Goal: Information Seeking & Learning: Find specific fact

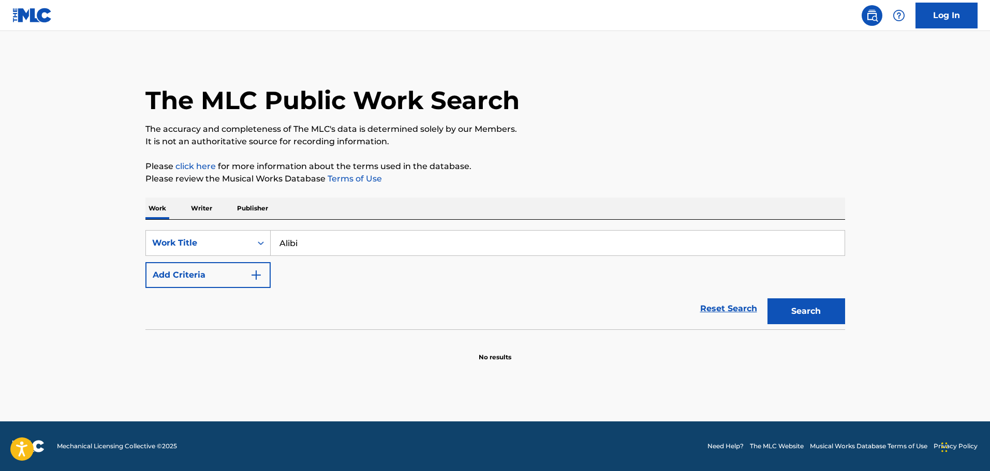
click at [767, 299] on button "Search" at bounding box center [806, 312] width 78 height 26
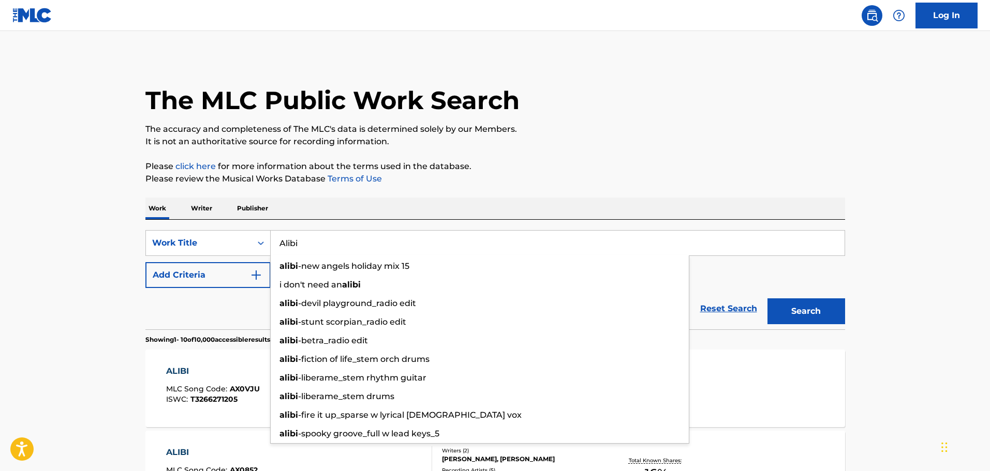
click at [365, 208] on div "Work Writer Publisher" at bounding box center [495, 209] width 700 height 22
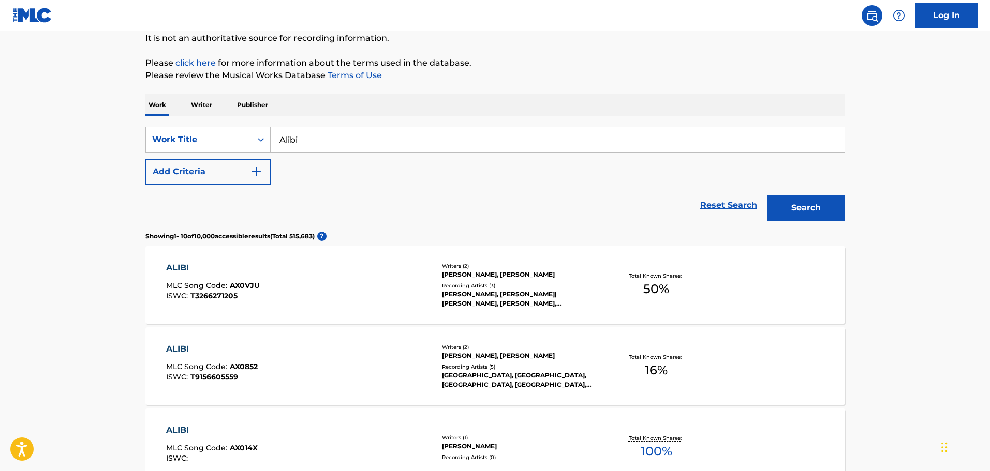
scroll to position [155, 0]
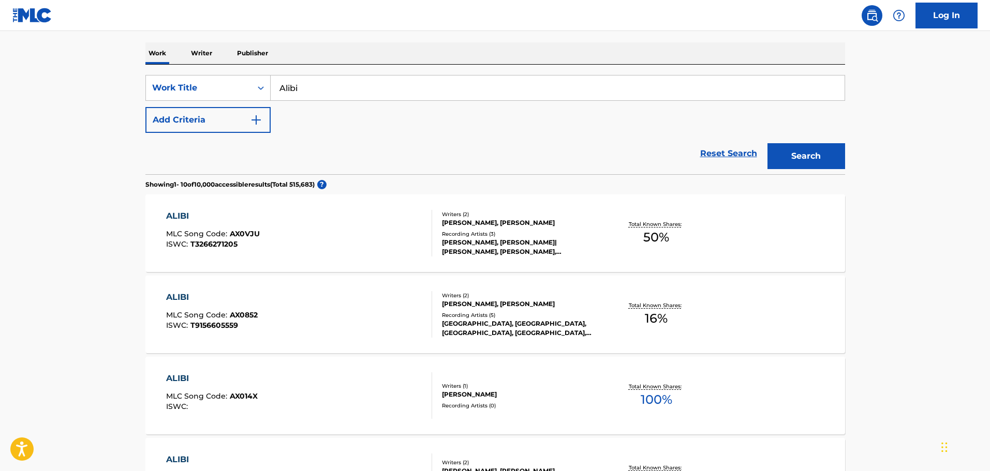
click at [195, 121] on button "Add Criteria" at bounding box center [207, 120] width 125 height 26
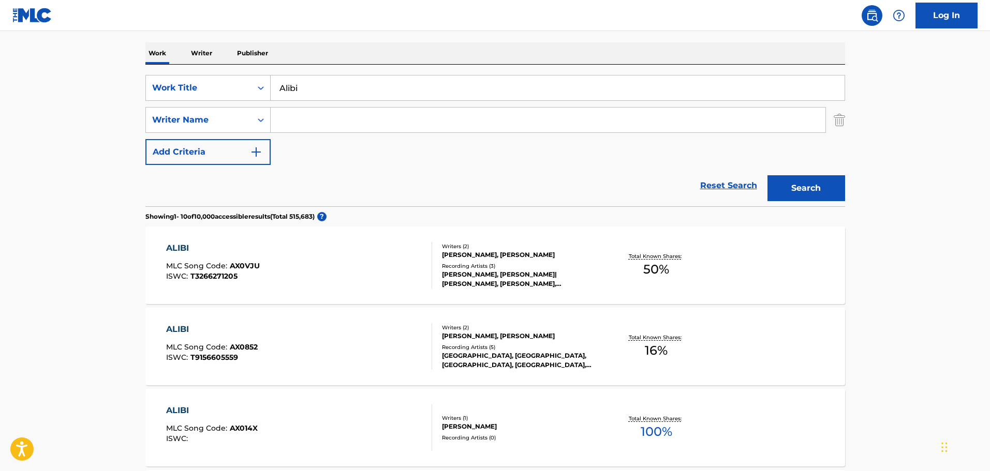
click at [283, 118] on input "Search Form" at bounding box center [548, 120] width 555 height 25
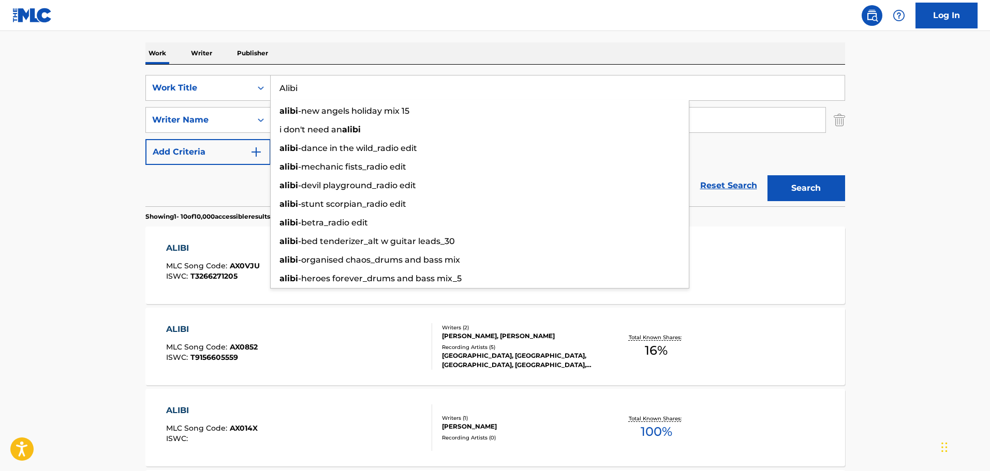
drag, startPoint x: 314, startPoint y: 88, endPoint x: 280, endPoint y: 82, distance: 34.2
click at [280, 82] on input "Alibi" at bounding box center [558, 88] width 574 height 25
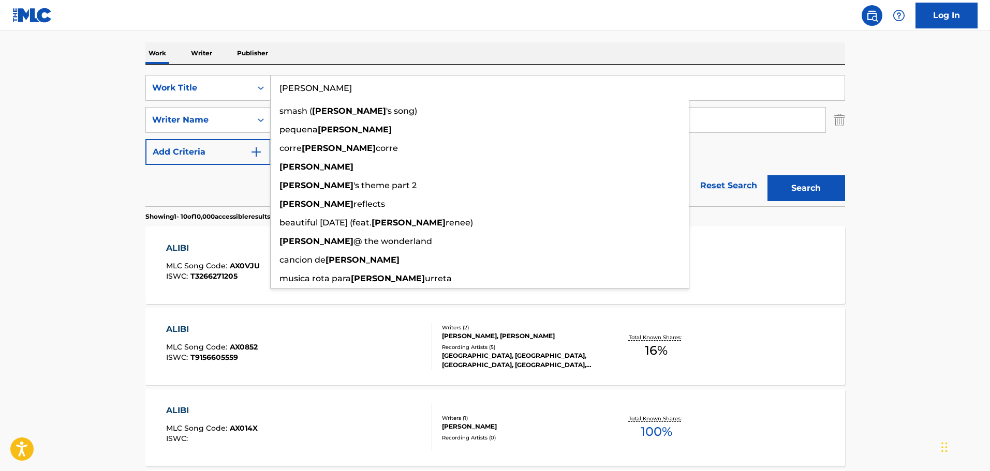
type input "[PERSON_NAME]"
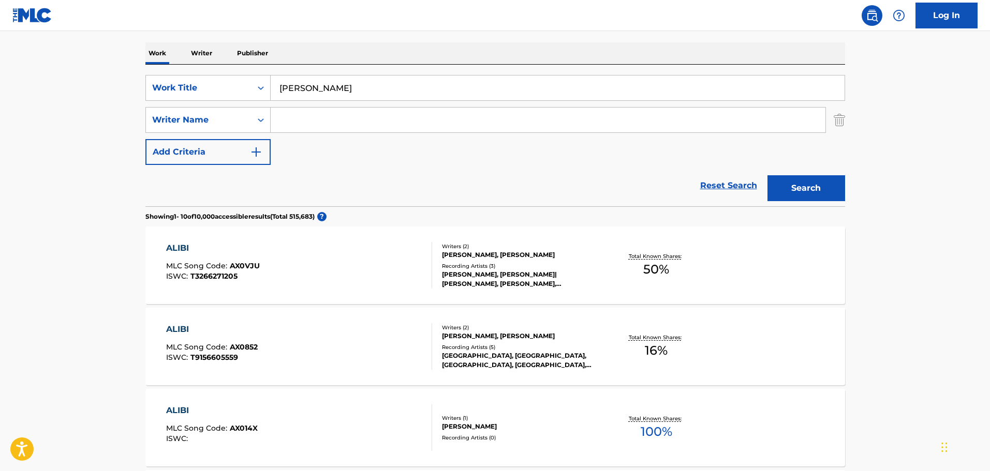
click at [307, 118] on input "Search Form" at bounding box center [548, 120] width 555 height 25
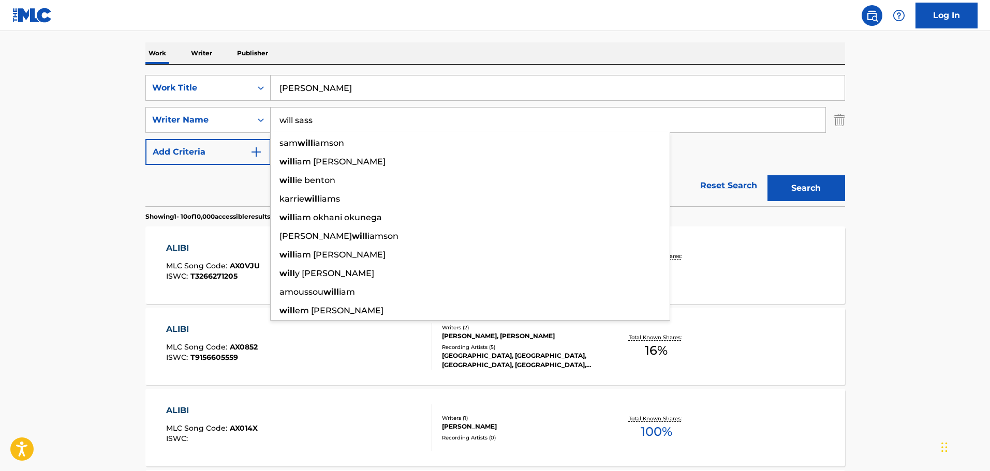
click at [767, 175] on button "Search" at bounding box center [806, 188] width 78 height 26
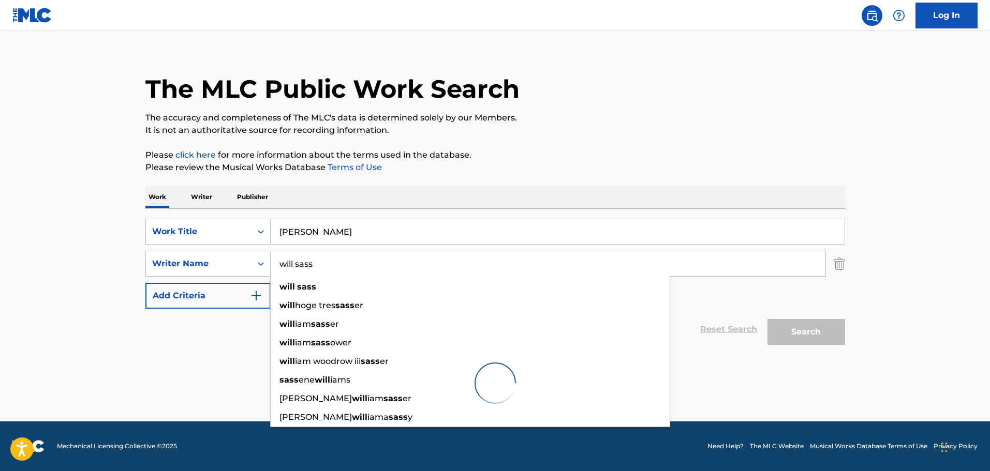
scroll to position [0, 0]
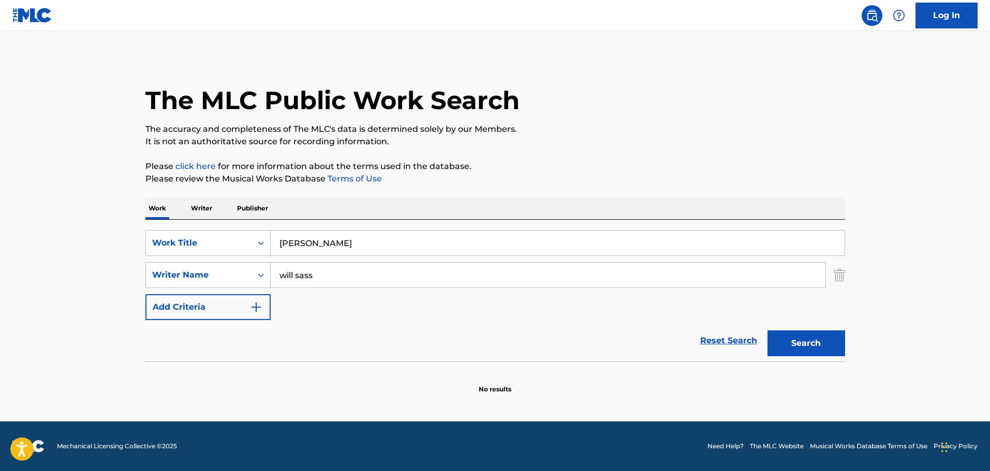
click at [307, 118] on div "The MLC Public Work Search" at bounding box center [495, 95] width 700 height 76
click at [822, 343] on button "Search" at bounding box center [806, 344] width 78 height 26
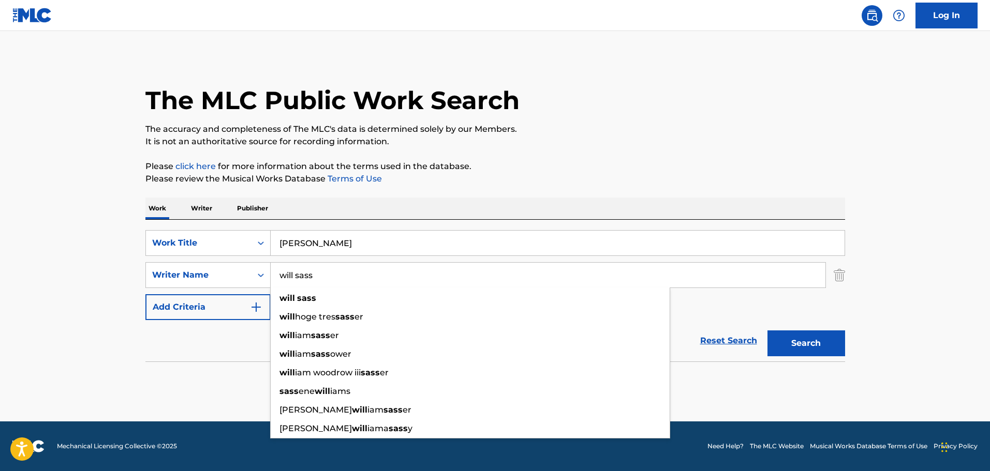
drag, startPoint x: 321, startPoint y: 272, endPoint x: 266, endPoint y: 260, distance: 56.5
click at [266, 260] on div "SearchWithCriteria0cce7077-6c68-473c-a218-517cf768b92c Work Title [PERSON_NAME]…" at bounding box center [495, 275] width 700 height 90
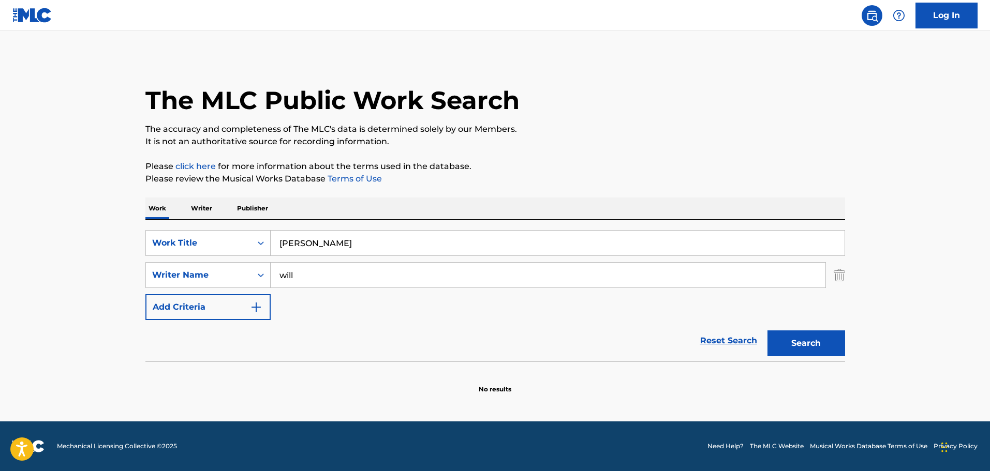
type input "will"
click at [767, 331] on button "Search" at bounding box center [806, 344] width 78 height 26
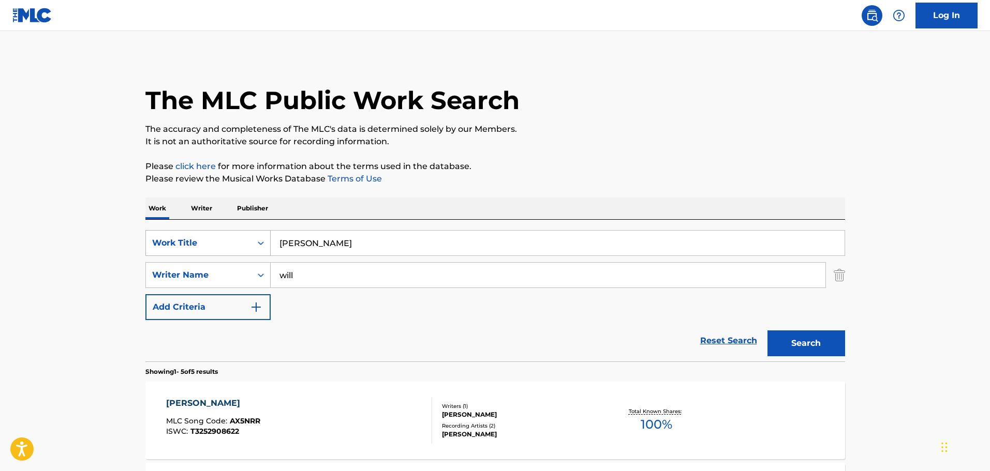
drag, startPoint x: 305, startPoint y: 245, endPoint x: 260, endPoint y: 236, distance: 45.9
click at [260, 236] on div "SearchWithCriteria0cce7077-6c68-473c-a218-517cf768b92c Work Title [PERSON_NAME]" at bounding box center [495, 243] width 700 height 26
click at [318, 265] on input "will" at bounding box center [548, 275] width 555 height 25
click at [323, 274] on input "will" at bounding box center [548, 275] width 555 height 25
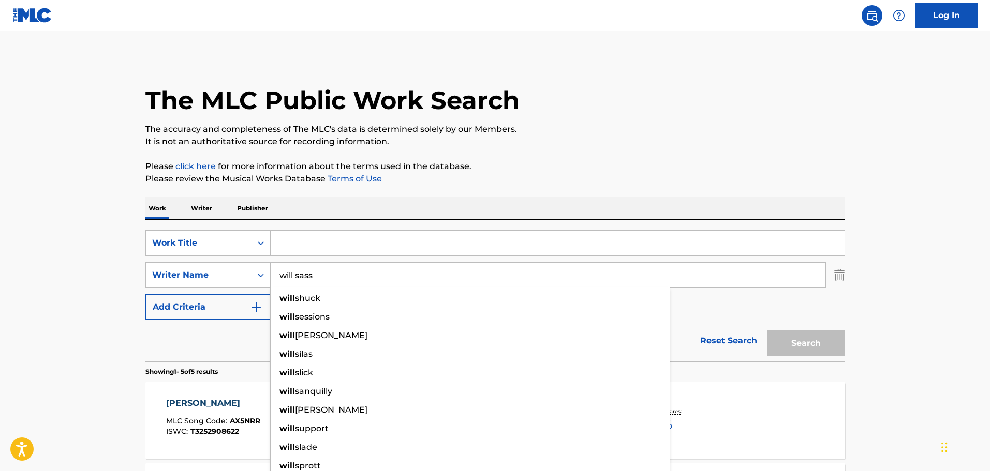
type input "will sass"
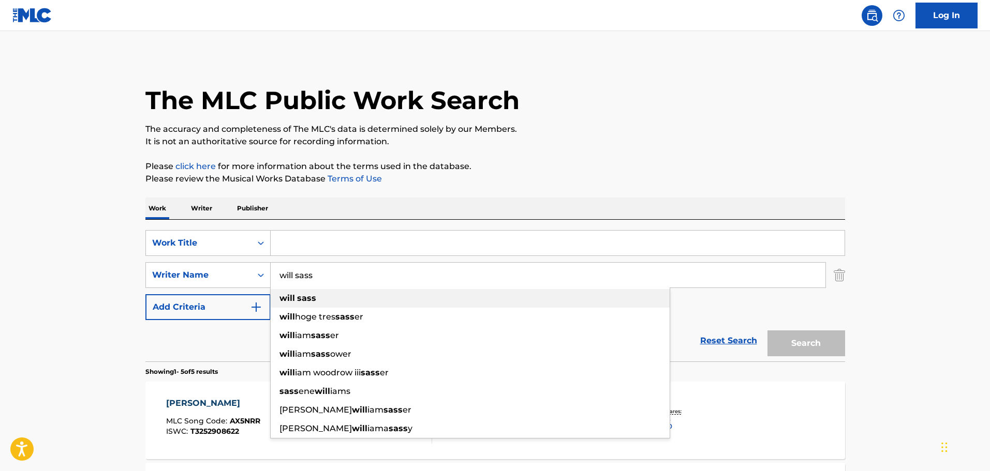
click at [305, 297] on strong "sass" at bounding box center [306, 298] width 19 height 10
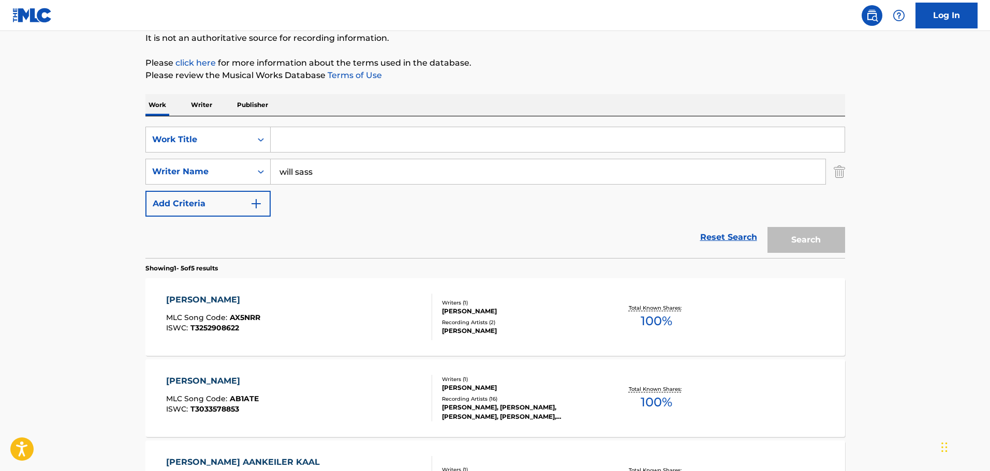
scroll to position [155, 0]
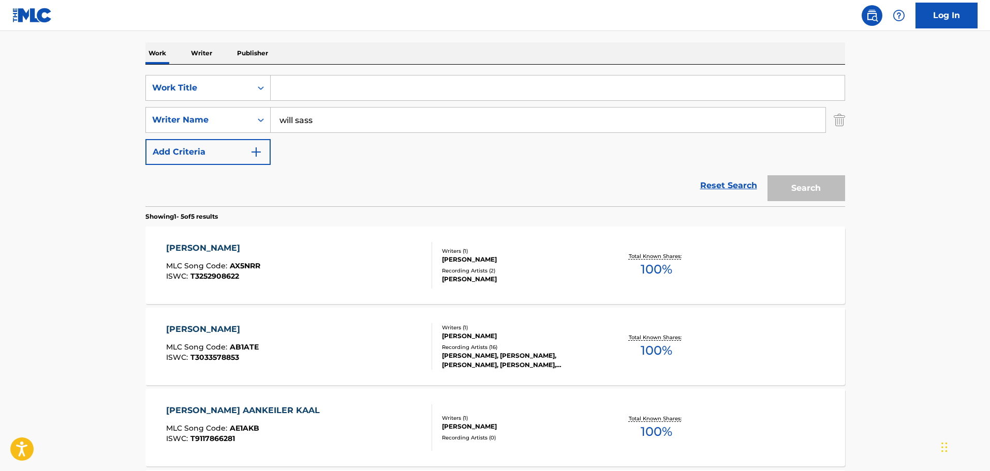
click at [371, 85] on input "Search Form" at bounding box center [558, 88] width 574 height 25
type input "a"
click at [811, 176] on button "Search" at bounding box center [806, 188] width 78 height 26
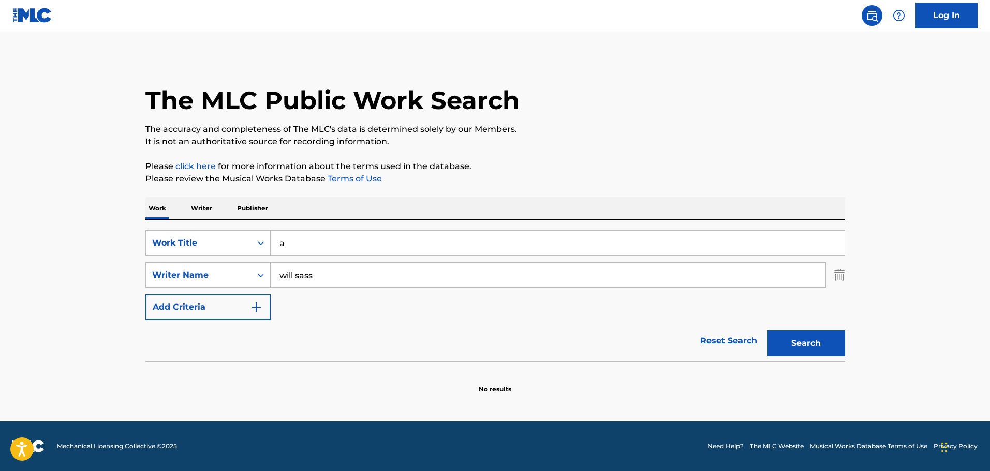
scroll to position [0, 0]
drag, startPoint x: 315, startPoint y: 242, endPoint x: 272, endPoint y: 237, distance: 42.6
click at [272, 237] on input "a" at bounding box center [558, 243] width 574 height 25
drag, startPoint x: 329, startPoint y: 271, endPoint x: 185, endPoint y: 281, distance: 144.2
click at [185, 281] on div "SearchWithCriteria327088e5-b161-4594-ade5-23af5b713553 Writer Name will sass" at bounding box center [495, 275] width 700 height 26
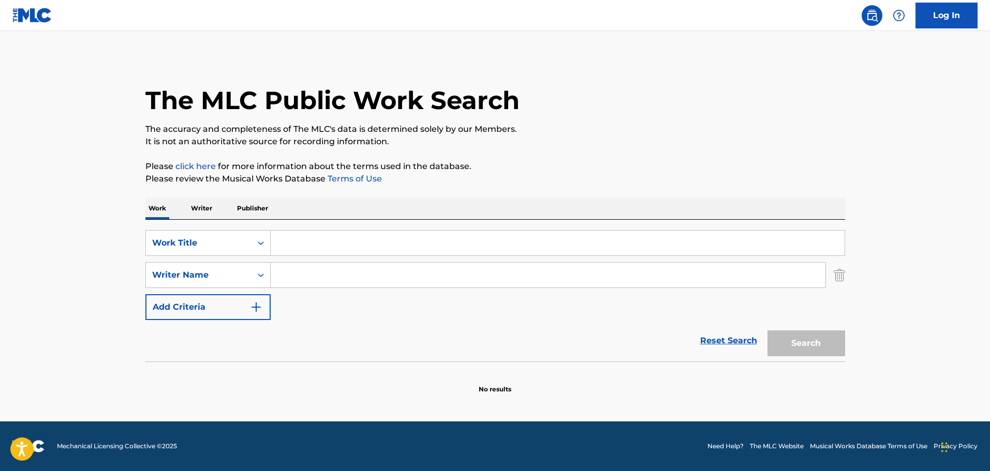
click at [305, 239] on input "Search Form" at bounding box center [558, 243] width 574 height 25
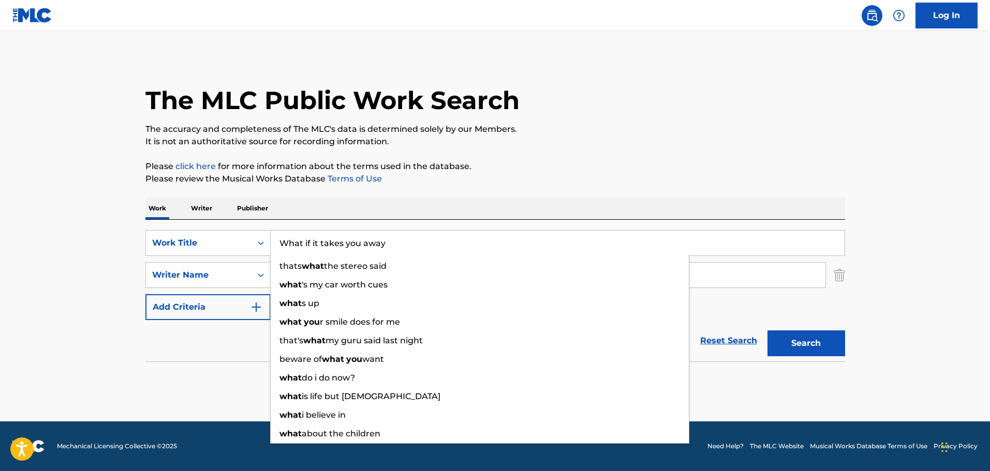
click at [767, 331] on button "Search" at bounding box center [806, 344] width 78 height 26
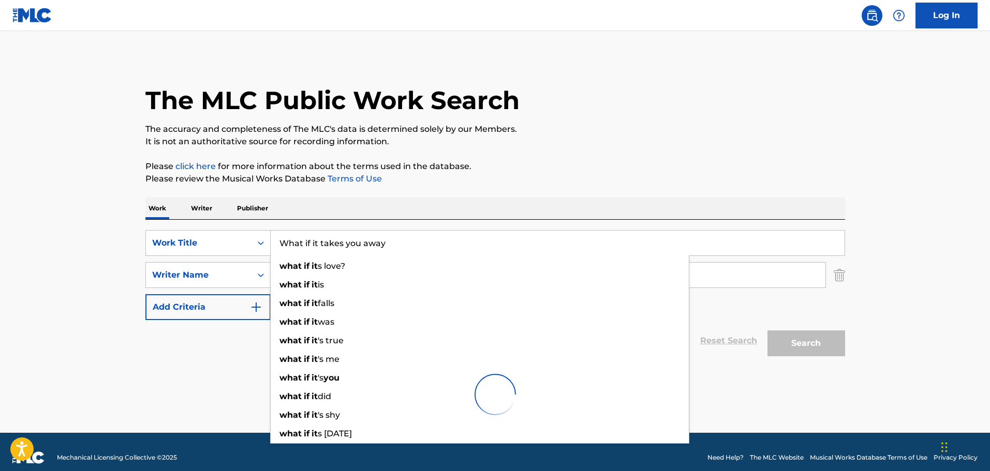
click at [732, 130] on p "The accuracy and completeness of The MLC's data is determined solely by our Mem…" at bounding box center [495, 129] width 700 height 12
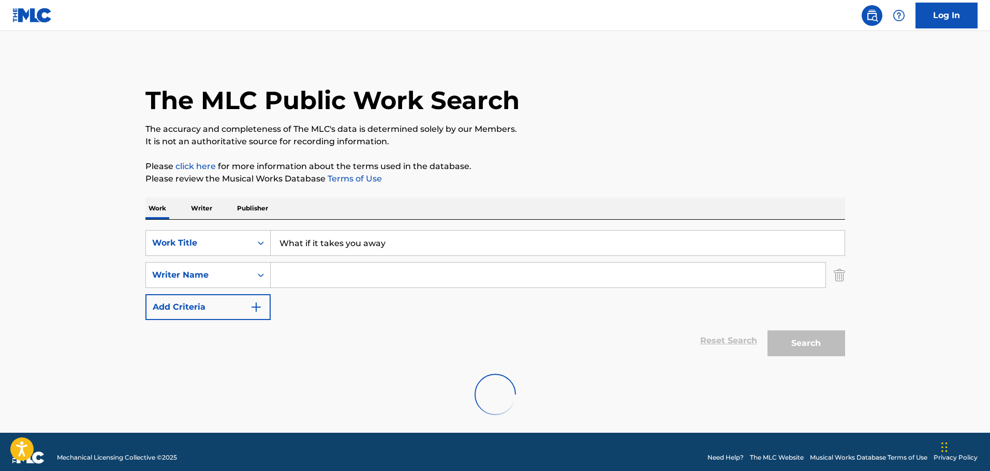
click at [445, 245] on input "What if it takes you away" at bounding box center [558, 243] width 574 height 25
click at [843, 279] on img "Search Form" at bounding box center [839, 275] width 11 height 26
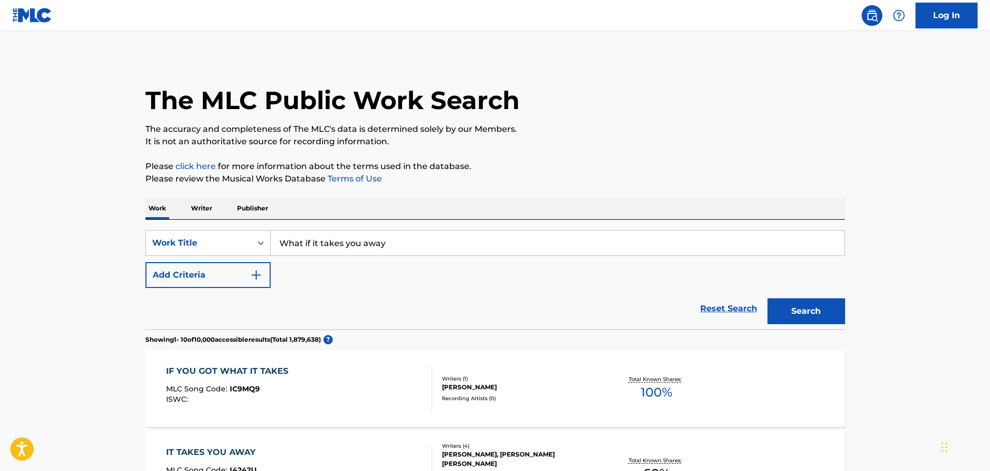
click at [797, 308] on button "Search" at bounding box center [806, 312] width 78 height 26
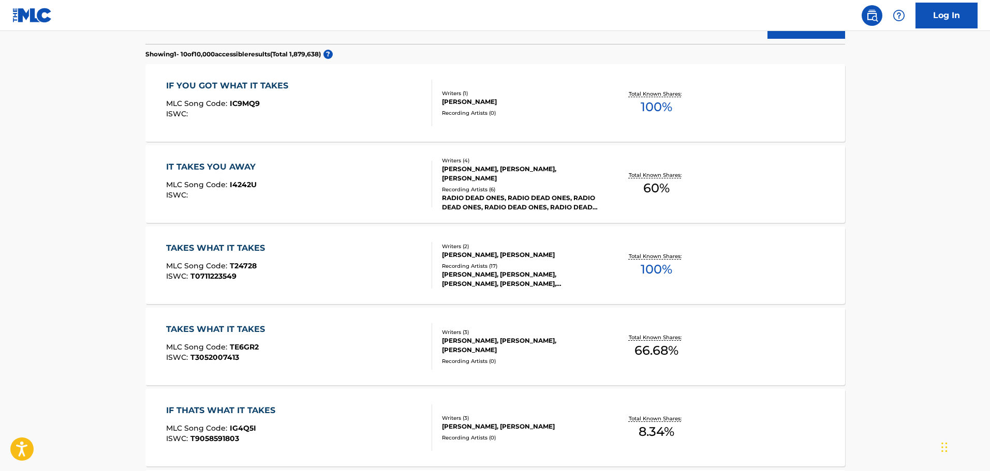
scroll to position [155, 0]
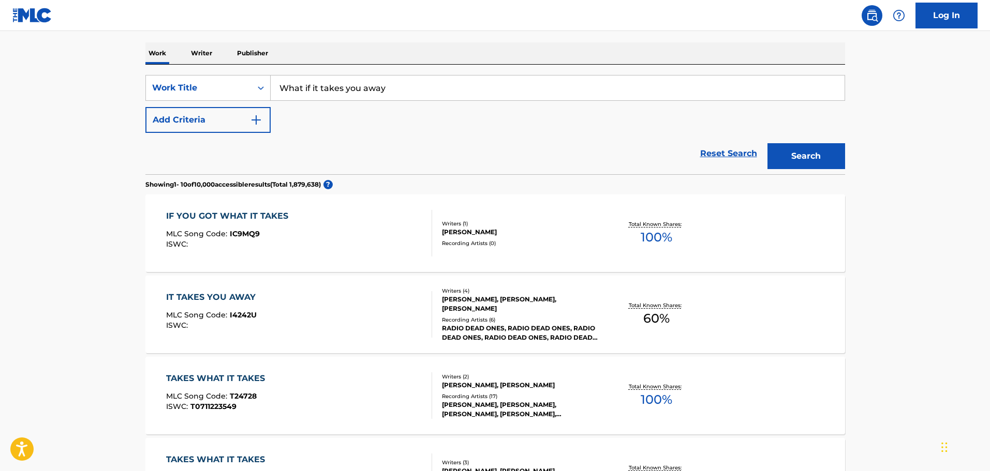
drag, startPoint x: 384, startPoint y: 94, endPoint x: 429, endPoint y: 91, distance: 44.6
click at [157, 81] on div "SearchWithCriteria0cce7077-6c68-473c-a218-517cf768b92c Work Title What if it ta…" at bounding box center [495, 88] width 700 height 26
click at [429, 91] on input "What if it takes you away" at bounding box center [558, 88] width 574 height 25
click at [767, 143] on button "Search" at bounding box center [806, 156] width 78 height 26
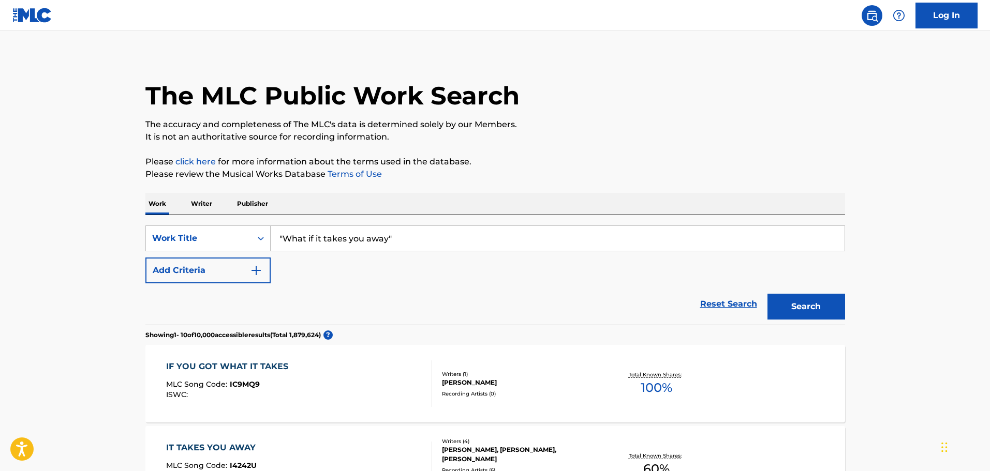
scroll to position [0, 0]
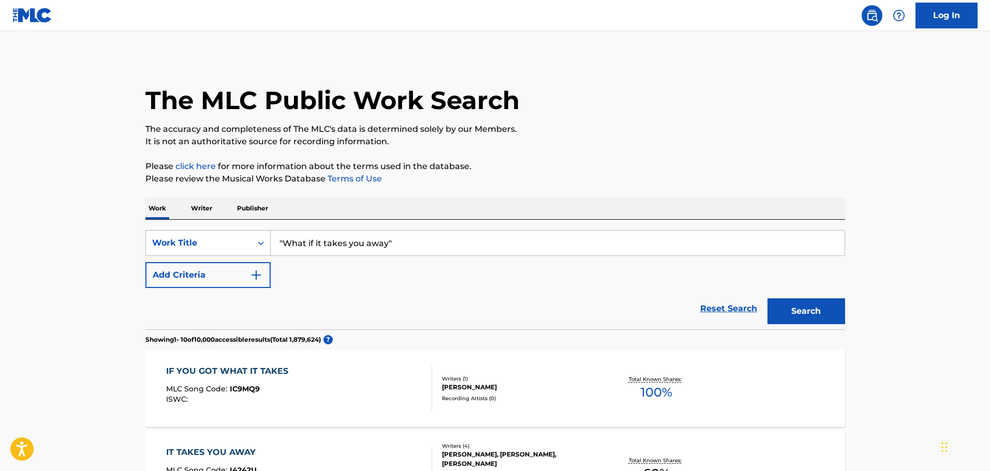
drag, startPoint x: 408, startPoint y: 242, endPoint x: 175, endPoint y: 239, distance: 232.8
click at [185, 236] on div "SearchWithCriteria0cce7077-6c68-473c-a218-517cf768b92c Work Title "What if it t…" at bounding box center [495, 243] width 700 height 26
click at [767, 299] on button "Search" at bounding box center [806, 312] width 78 height 26
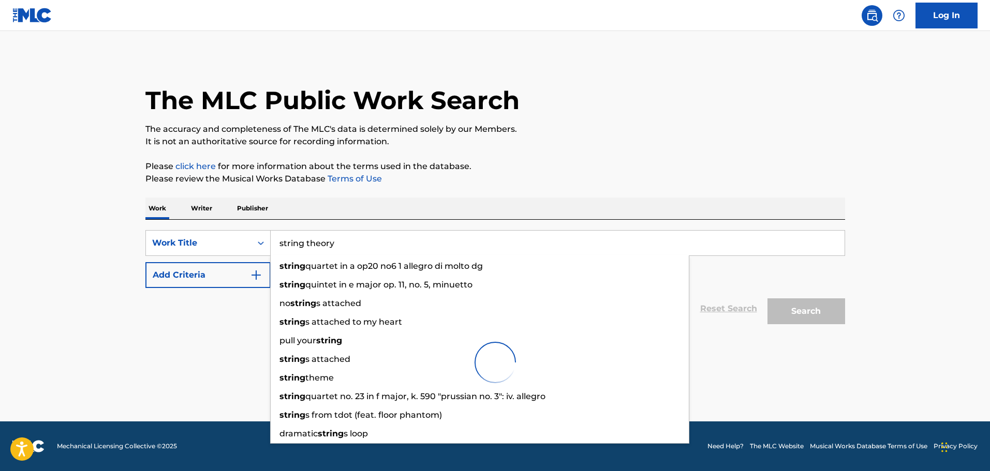
click at [441, 181] on p "Please review the Musical Works Database Terms of Use" at bounding box center [495, 179] width 700 height 12
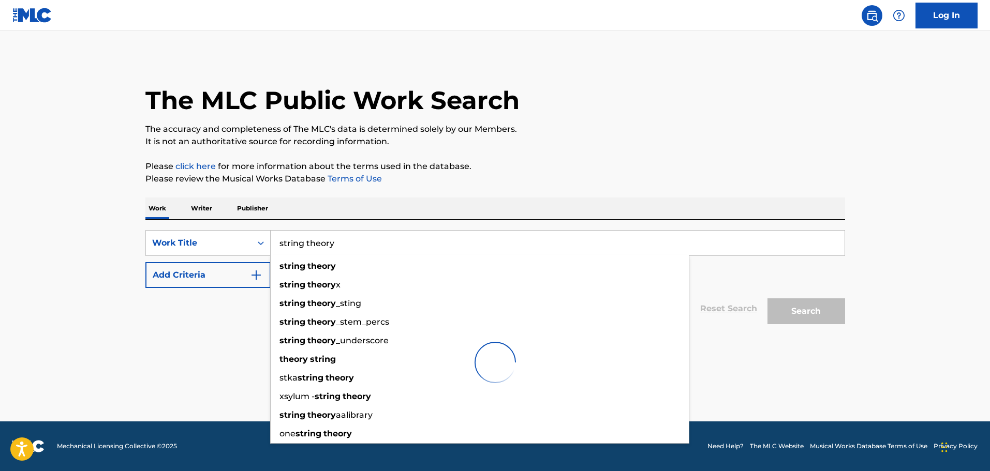
click at [356, 243] on input "string theory" at bounding box center [558, 243] width 574 height 25
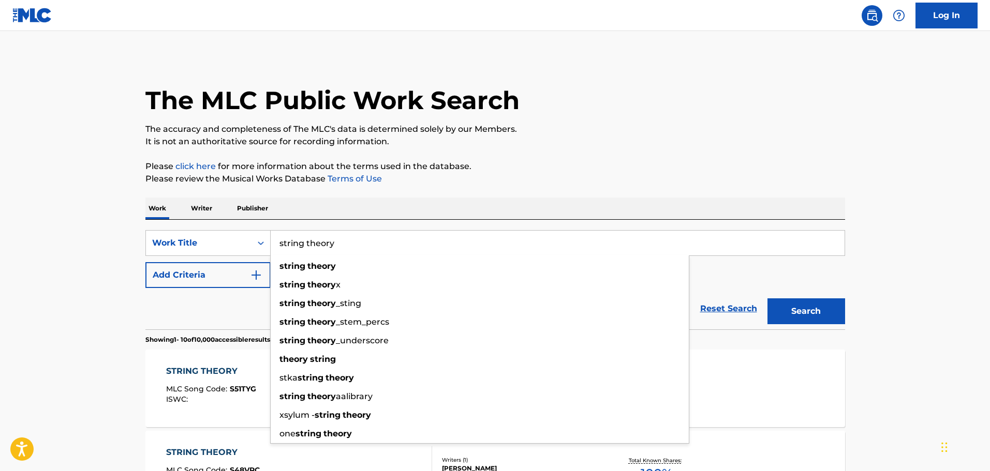
click at [356, 243] on input "string theory" at bounding box center [558, 243] width 574 height 25
drag, startPoint x: 332, startPoint y: 250, endPoint x: 256, endPoint y: 243, distance: 76.9
click at [256, 243] on div "SearchWithCriteria0cce7077-6c68-473c-a218-517cf768b92c Work Title string theory…" at bounding box center [495, 243] width 700 height 26
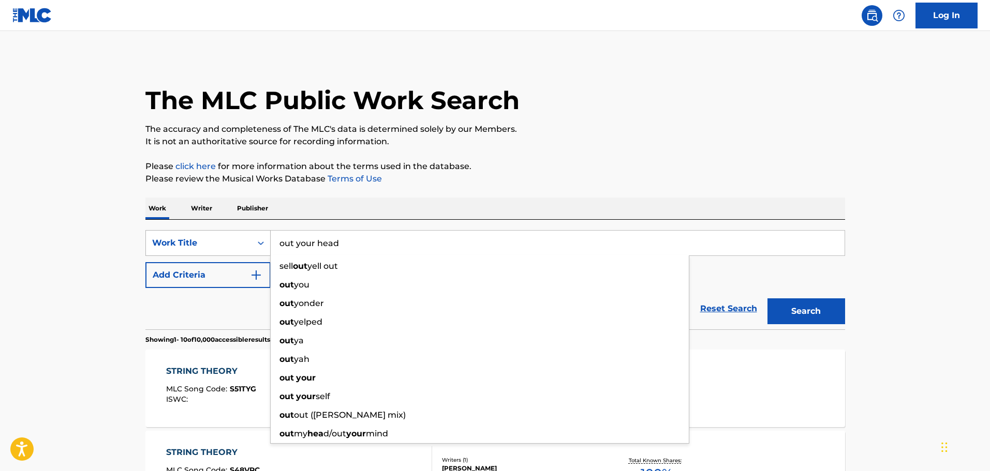
click at [767, 299] on button "Search" at bounding box center [806, 312] width 78 height 26
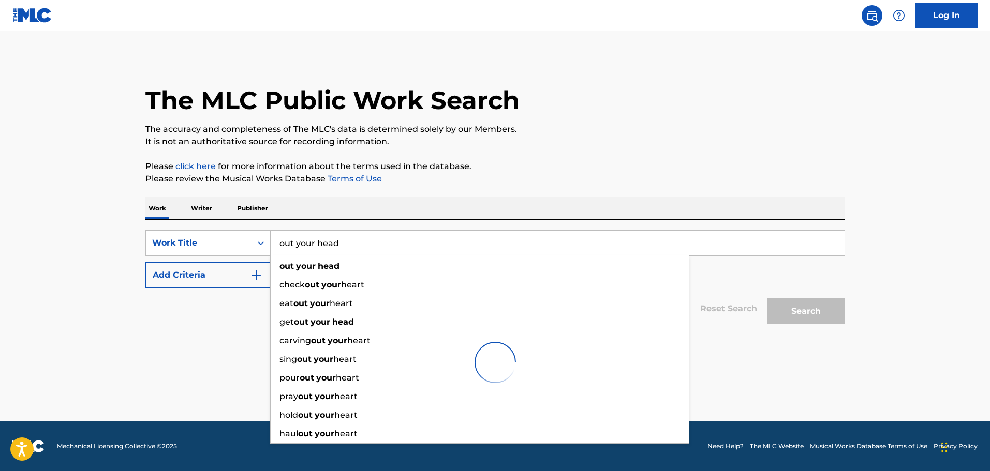
click at [507, 164] on p "Please click here for more information about the terms used in the database." at bounding box center [495, 166] width 700 height 12
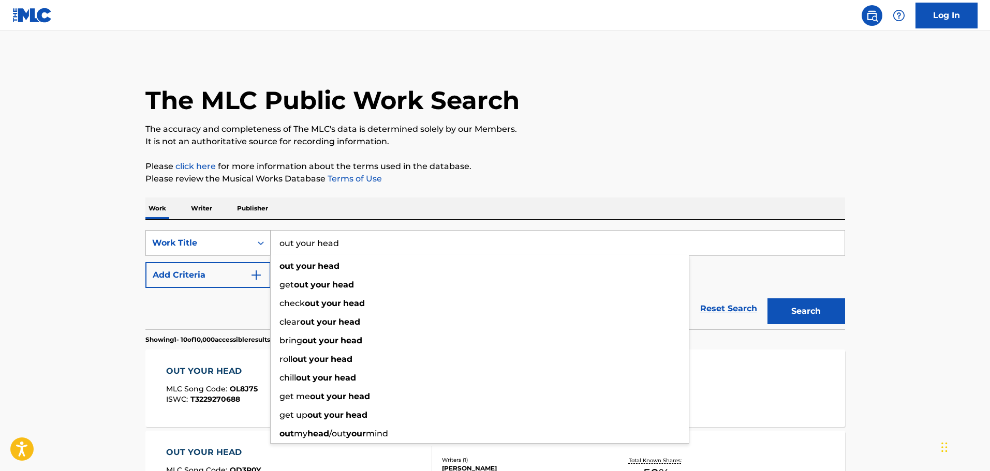
drag, startPoint x: 347, startPoint y: 231, endPoint x: 231, endPoint y: 237, distance: 116.6
click at [231, 237] on div "SearchWithCriteria0cce7077-6c68-473c-a218-517cf768b92c Work Title out your head…" at bounding box center [495, 243] width 700 height 26
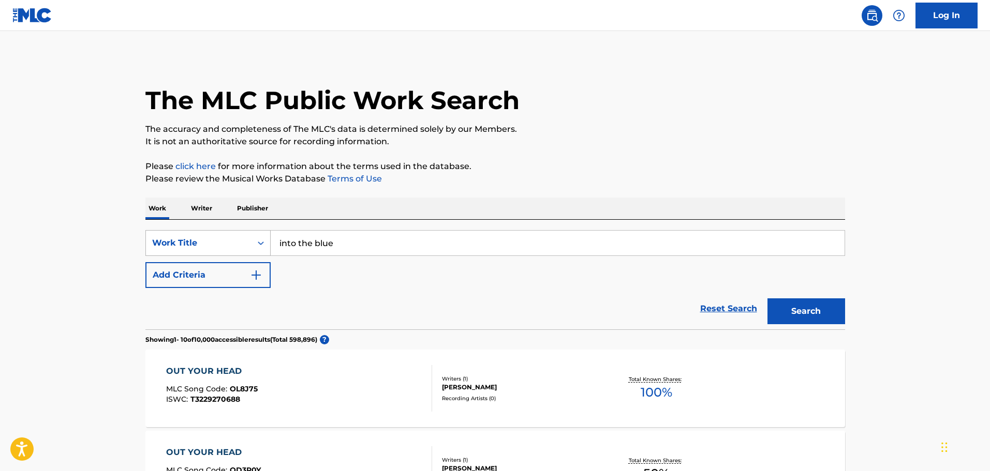
type input "into the blue"
click at [767, 299] on button "Search" at bounding box center [806, 312] width 78 height 26
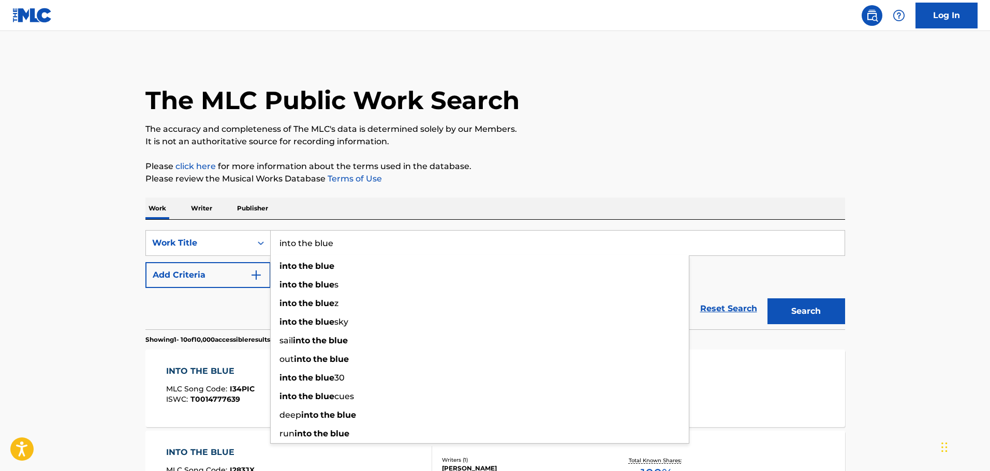
click at [603, 164] on p "Please click here for more information about the terms used in the database." at bounding box center [495, 166] width 700 height 12
drag, startPoint x: 336, startPoint y: 243, endPoint x: 270, endPoint y: 231, distance: 67.3
click at [271, 231] on input "into the blue" at bounding box center [558, 243] width 574 height 25
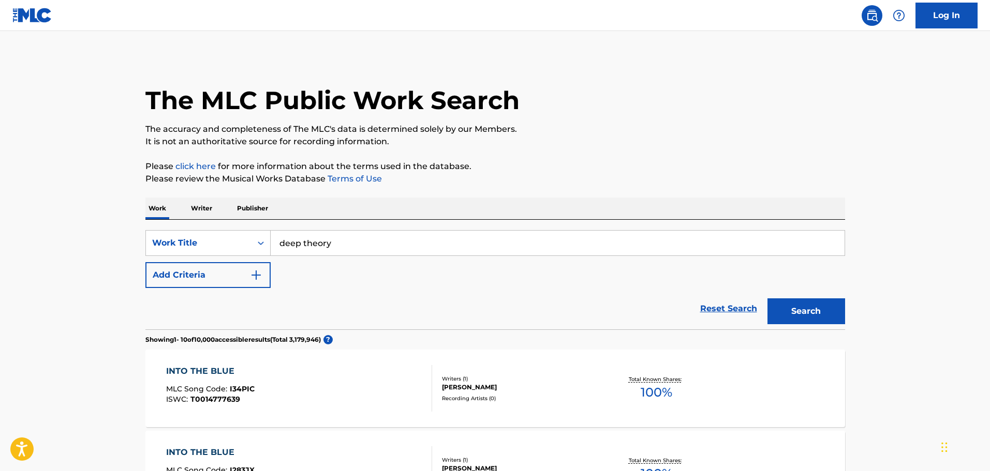
type input "deep theory"
click at [767, 299] on button "Search" at bounding box center [806, 312] width 78 height 26
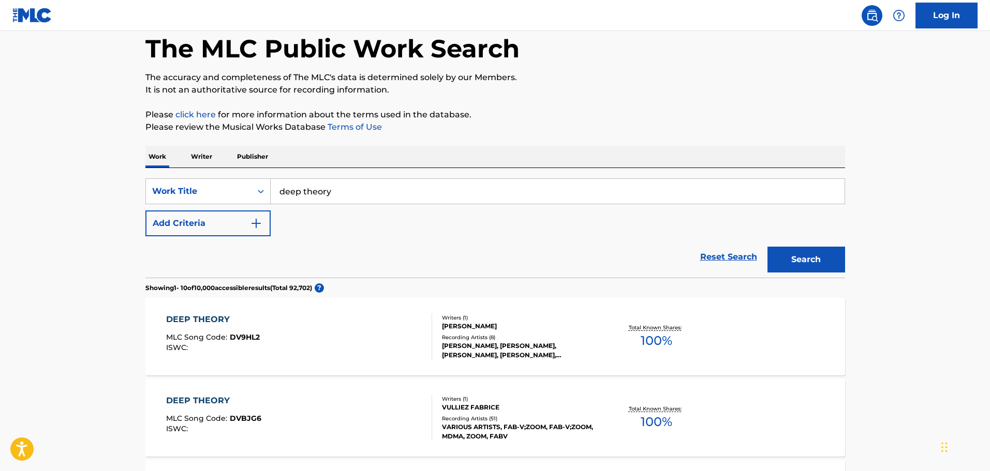
click at [227, 204] on div "SearchWithCriteria0cce7077-6c68-473c-a218-517cf768b92c Work Title deep theory A…" at bounding box center [495, 207] width 700 height 58
click at [225, 197] on div "Work Title" at bounding box center [198, 191] width 93 height 12
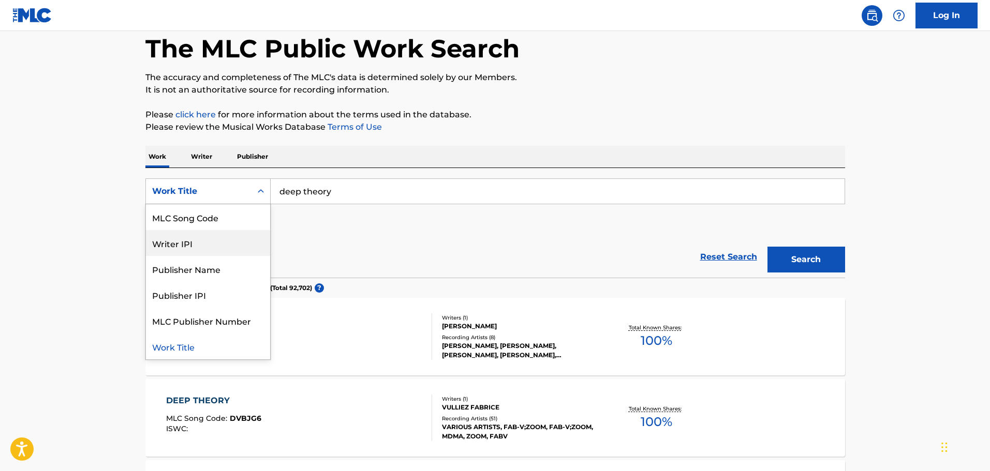
click at [209, 242] on div "Writer IPI" at bounding box center [208, 243] width 124 height 26
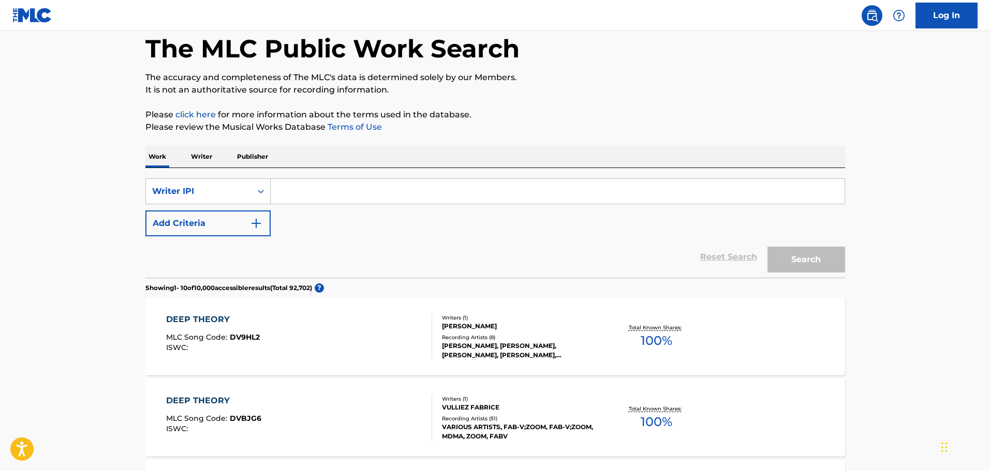
click at [309, 198] on input "Search Form" at bounding box center [558, 191] width 574 height 25
paste input "1262215094"
click at [813, 255] on button "Search" at bounding box center [806, 260] width 78 height 26
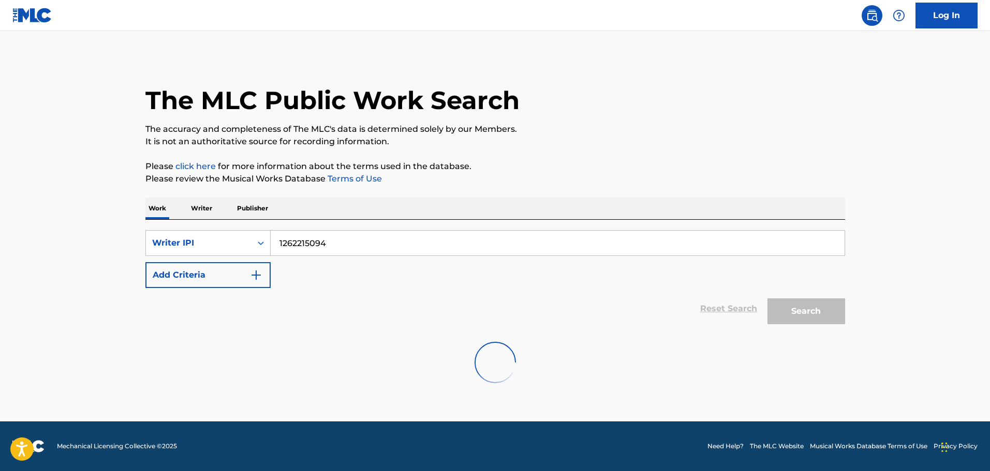
scroll to position [0, 0]
click at [278, 243] on input "1262215094" at bounding box center [558, 243] width 574 height 25
type input "01262215094"
click at [785, 309] on button "Search" at bounding box center [806, 312] width 78 height 26
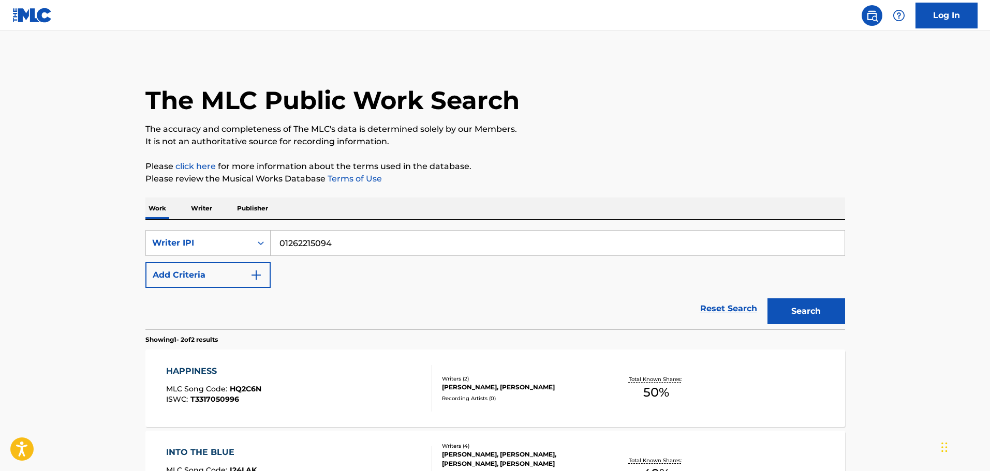
scroll to position [141, 0]
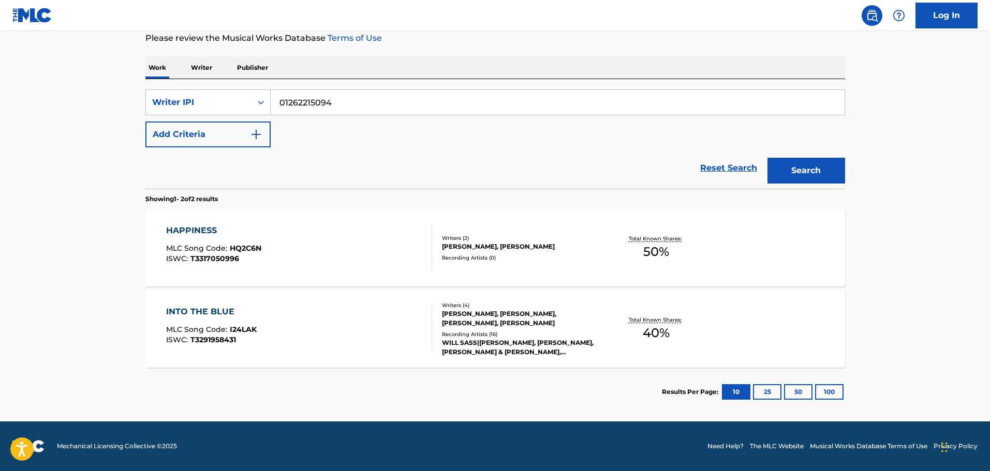
click at [245, 117] on div "SearchWithCriteria49da7967-c1f7-46f7-adea-e3fa66f7a727 Writer IPI 01262215094 A…" at bounding box center [495, 119] width 700 height 58
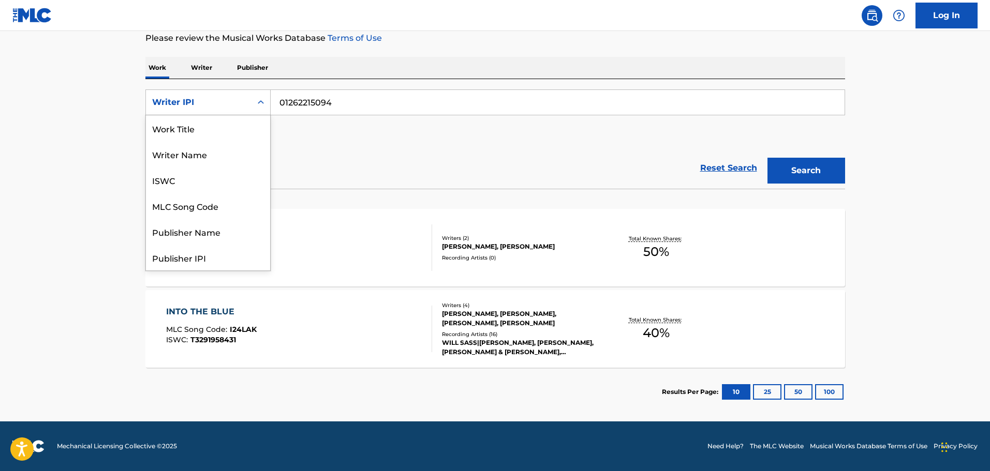
click at [240, 104] on div "Writer IPI" at bounding box center [198, 102] width 93 height 12
click at [343, 131] on div "SearchWithCriteria49da7967-c1f7-46f7-adea-e3fa66f7a727 8 results available. Use…" at bounding box center [495, 119] width 700 height 58
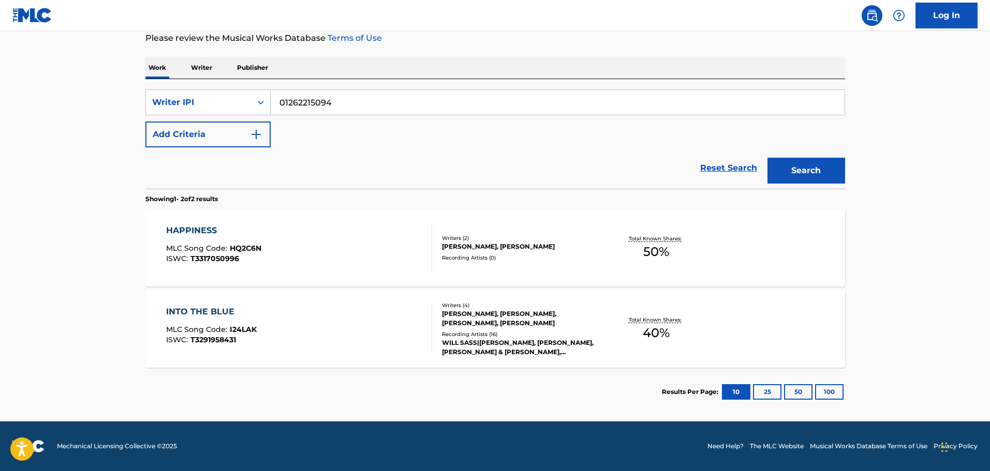
drag, startPoint x: 285, startPoint y: 105, endPoint x: 197, endPoint y: 117, distance: 88.8
click at [197, 117] on div "SearchWithCriteria49da7967-c1f7-46f7-adea-e3fa66f7a727 Writer IPI 01262215094 A…" at bounding box center [495, 119] width 700 height 58
click at [196, 109] on div "Writer IPI" at bounding box center [199, 103] width 106 height 20
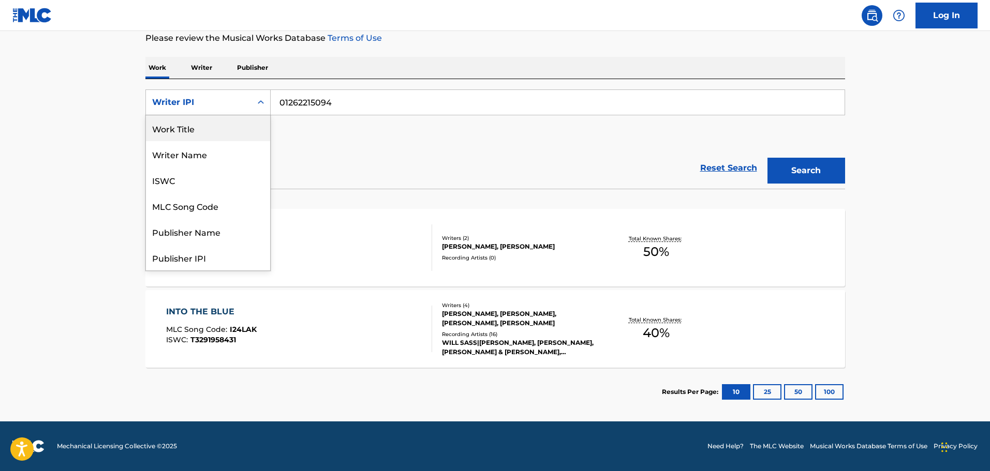
click at [176, 134] on div "Work Title" at bounding box center [208, 128] width 124 height 26
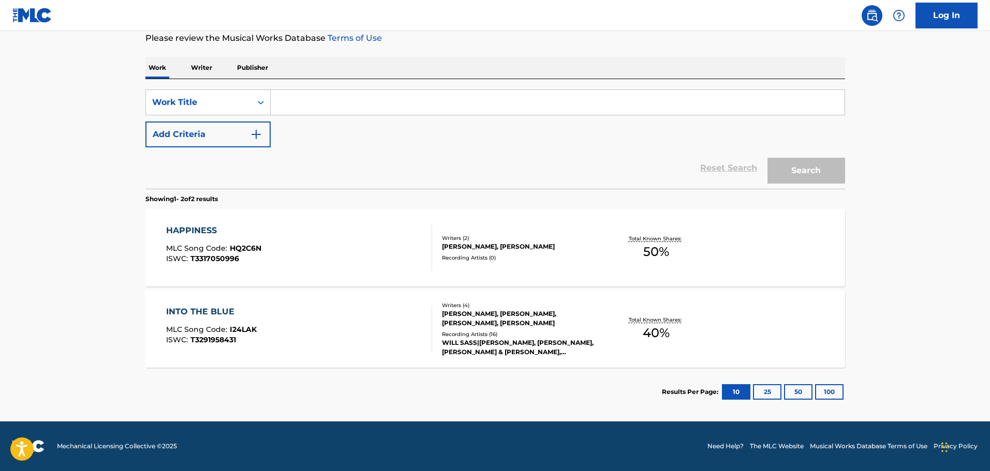
click at [347, 110] on input "Search Form" at bounding box center [558, 102] width 574 height 25
type input "what if it takes you away"
click at [767, 158] on button "Search" at bounding box center [806, 171] width 78 height 26
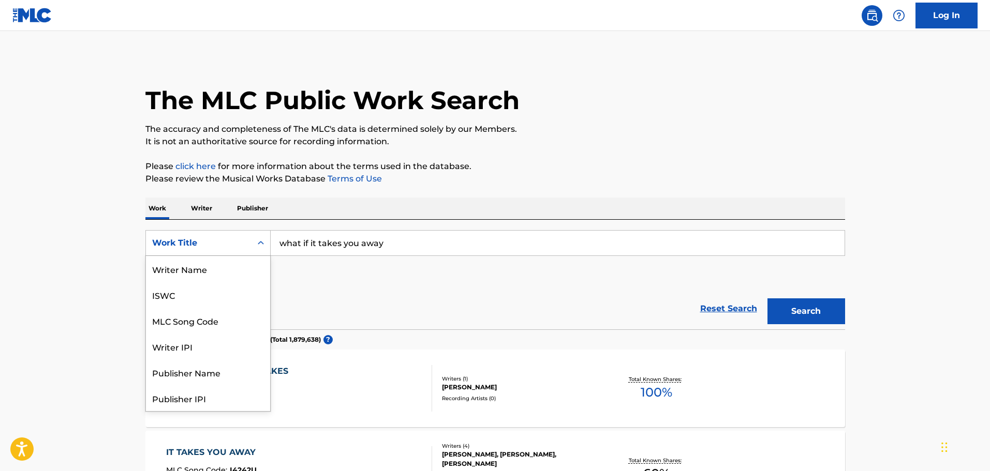
click at [210, 243] on div "Work Title" at bounding box center [198, 243] width 93 height 12
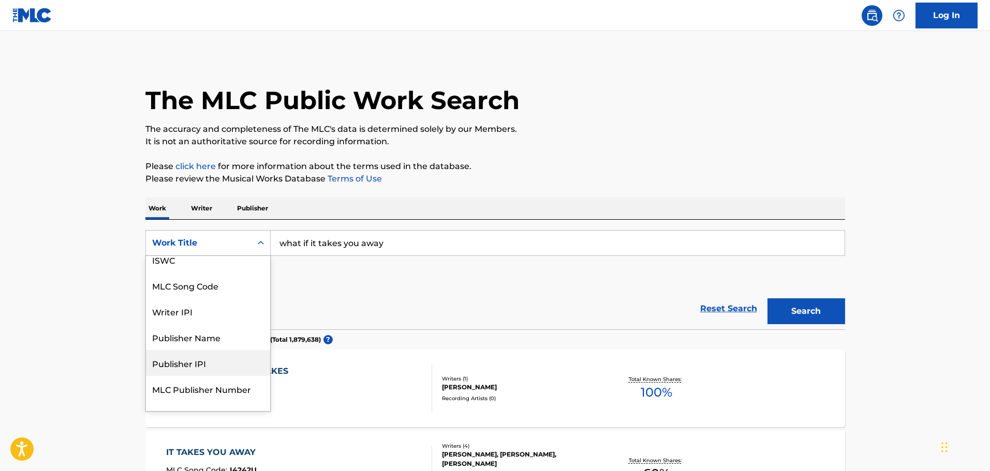
scroll to position [52, 0]
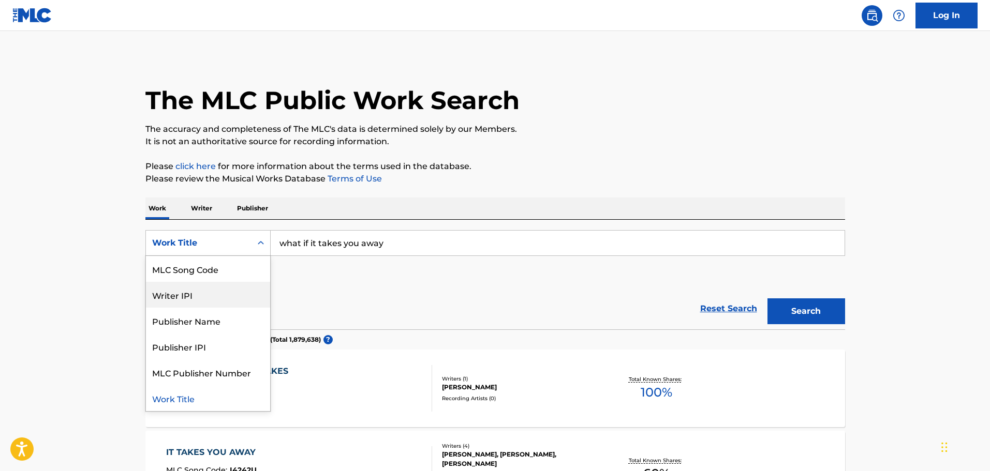
click at [178, 295] on div "Writer IPI" at bounding box center [208, 295] width 124 height 26
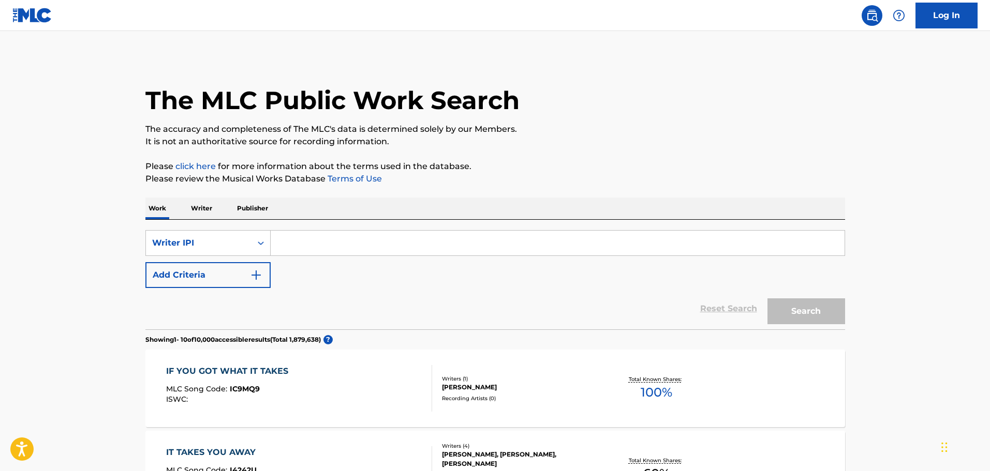
click at [344, 235] on input "Search Form" at bounding box center [558, 243] width 574 height 25
paste input "" 660448444""
click at [767, 299] on button "Search" at bounding box center [806, 312] width 78 height 26
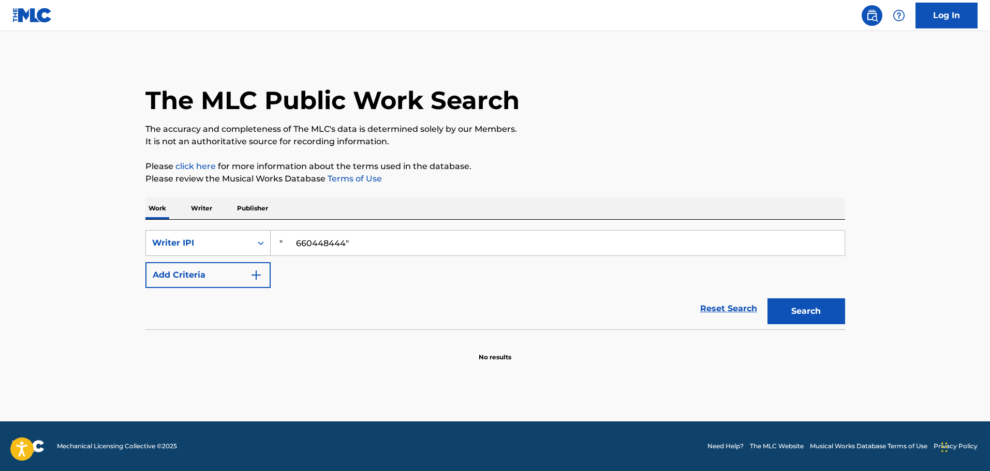
drag, startPoint x: 297, startPoint y: 237, endPoint x: 186, endPoint y: 230, distance: 111.0
click at [187, 230] on div "SearchWithCriteria49758c55-78a6-4a66-b89d-7619c3240353 Writer IPI " 660448444" …" at bounding box center [495, 275] width 700 height 110
click at [377, 237] on input "0660448444"" at bounding box center [558, 243] width 574 height 25
click at [767, 299] on button "Search" at bounding box center [806, 312] width 78 height 26
click at [282, 240] on input "0660448444" at bounding box center [558, 243] width 574 height 25
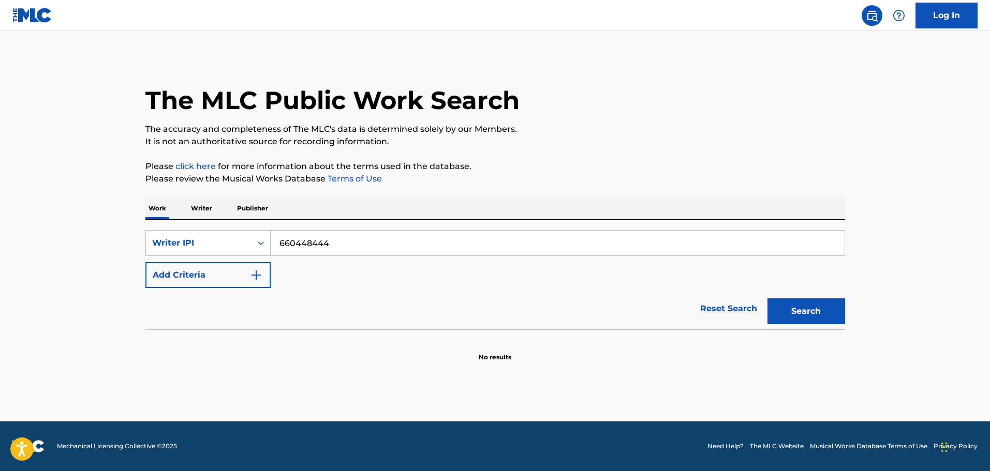
click at [767, 299] on button "Search" at bounding box center [806, 312] width 78 height 26
click at [282, 240] on input "660448444" at bounding box center [558, 243] width 574 height 25
click at [281, 240] on input "660448444" at bounding box center [558, 243] width 574 height 25
click at [767, 299] on button "Search" at bounding box center [806, 312] width 78 height 26
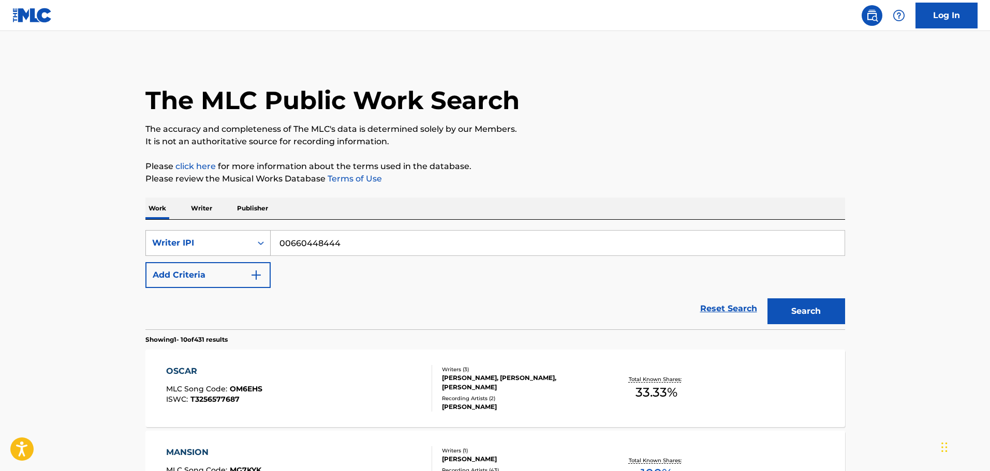
drag, startPoint x: 346, startPoint y: 239, endPoint x: 172, endPoint y: 238, distance: 174.4
click at [172, 238] on div "SearchWithCriteria49758c55-78a6-4a66-b89d-7619c3240353 Writer IPI 00660448444" at bounding box center [495, 243] width 700 height 26
paste input "89404142"
click at [767, 299] on button "Search" at bounding box center [806, 312] width 78 height 26
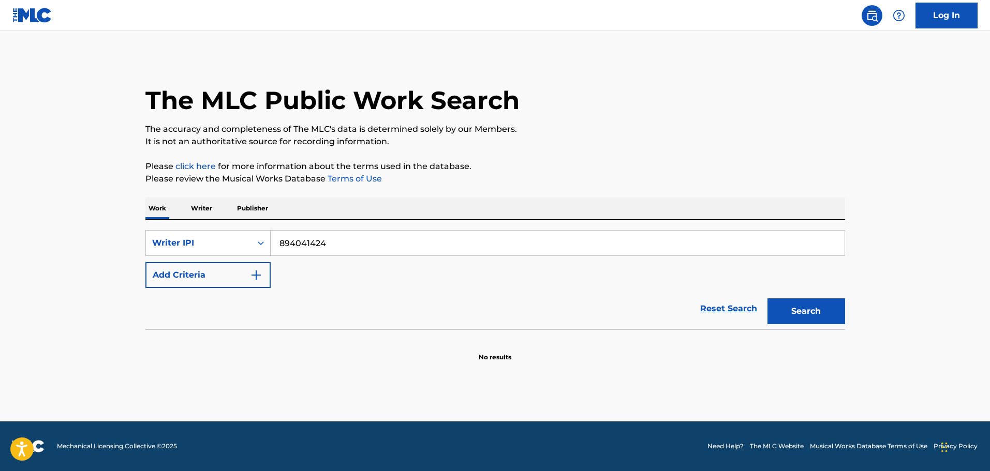
click at [281, 243] on input "894041424" at bounding box center [558, 243] width 574 height 25
click at [767, 299] on button "Search" at bounding box center [806, 312] width 78 height 26
click at [281, 243] on input "0894041424" at bounding box center [558, 243] width 574 height 25
click at [767, 299] on button "Search" at bounding box center [806, 312] width 78 height 26
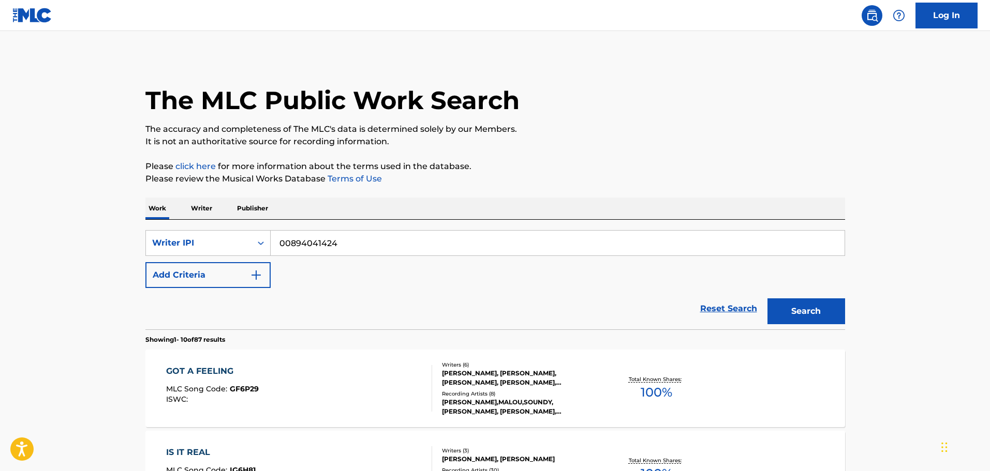
drag, startPoint x: 334, startPoint y: 247, endPoint x: 359, endPoint y: 247, distance: 25.4
click at [343, 247] on input "00894041424" at bounding box center [558, 243] width 574 height 25
drag, startPoint x: 359, startPoint y: 247, endPoint x: 168, endPoint y: 223, distance: 192.9
click at [168, 223] on div "SearchWithCriteria49758c55-78a6-4a66-b89d-7619c3240353 Writer IPI 00894041424 A…" at bounding box center [495, 275] width 700 height 110
paste input "650824941"
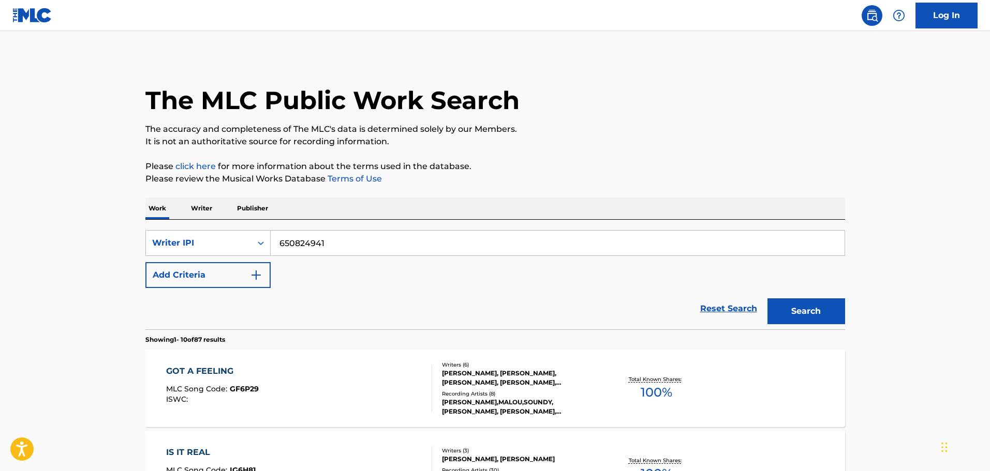
click at [272, 240] on input "650824941" at bounding box center [558, 243] width 574 height 25
click at [767, 299] on button "Search" at bounding box center [806, 312] width 78 height 26
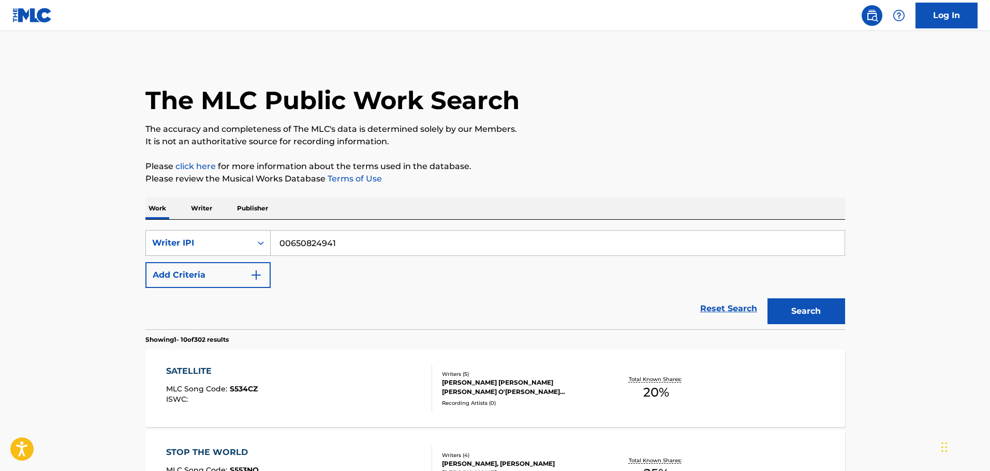
drag, startPoint x: 383, startPoint y: 243, endPoint x: 168, endPoint y: 231, distance: 215.6
click at [168, 231] on div "SearchWithCriteria49758c55-78a6-4a66-b89d-7619c3240353 Writer IPI 00650824941" at bounding box center [495, 243] width 700 height 26
paste input "680363050"
type input "00680363050"
click at [767, 299] on button "Search" at bounding box center [806, 312] width 78 height 26
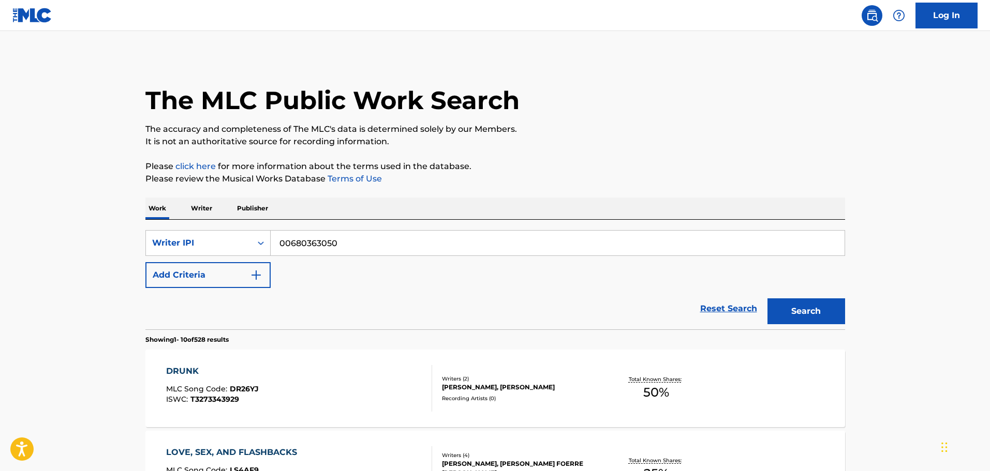
drag, startPoint x: 353, startPoint y: 241, endPoint x: 23, endPoint y: 246, distance: 330.7
click at [228, 234] on div "SearchWithCriteria49758c55-78a6-4a66-b89d-7619c3240353 Writer IPI 00680363050" at bounding box center [495, 243] width 700 height 26
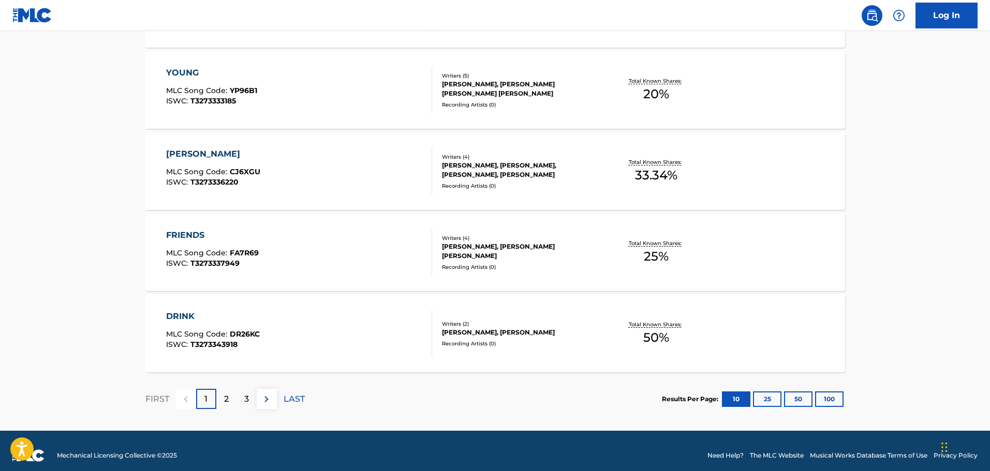
scroll to position [795, 0]
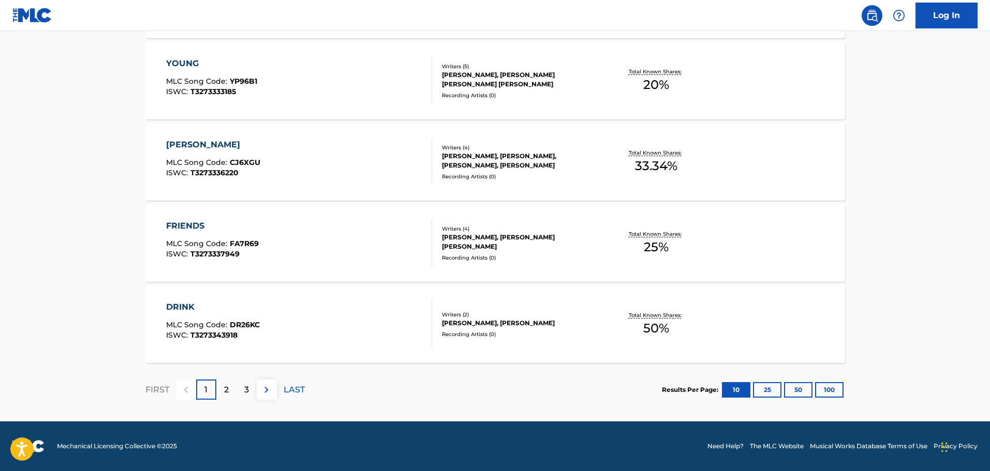
click at [833, 388] on button "100" at bounding box center [829, 390] width 28 height 16
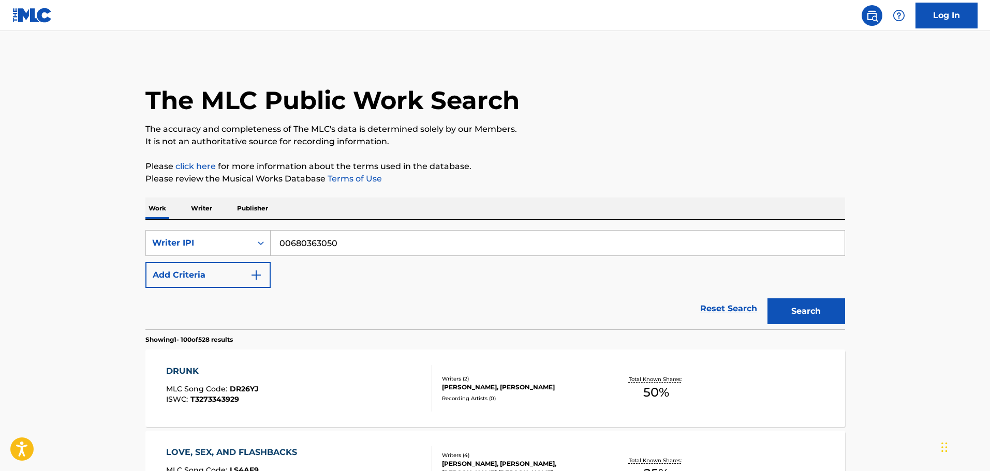
scroll to position [1375, 0]
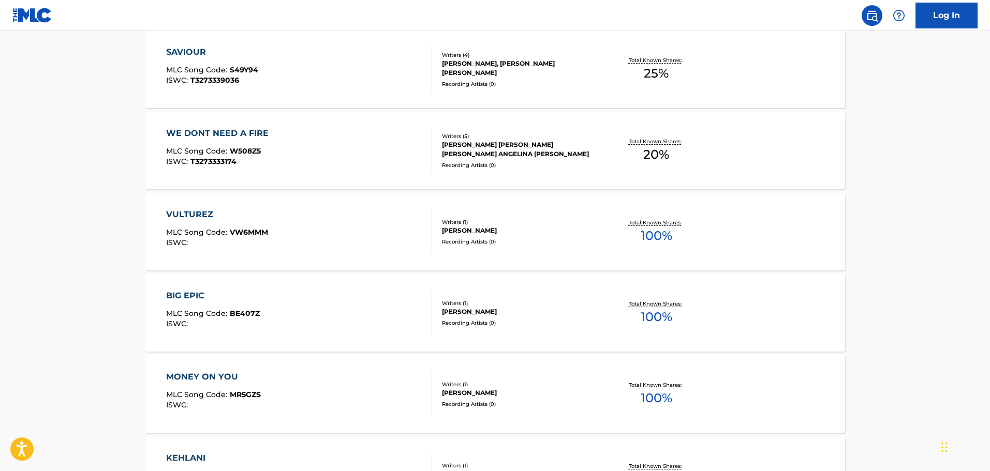
click at [651, 233] on span "100 %" at bounding box center [657, 236] width 32 height 19
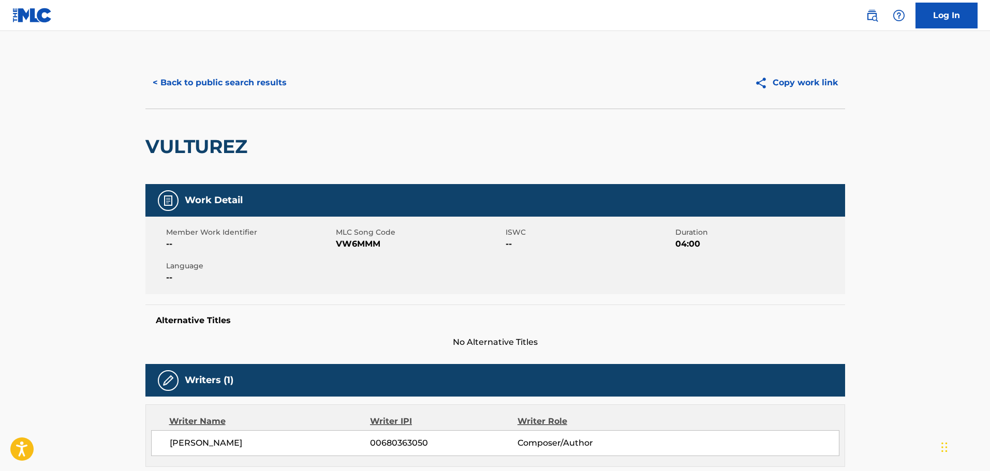
click at [150, 89] on button "< Back to public search results" at bounding box center [219, 83] width 148 height 26
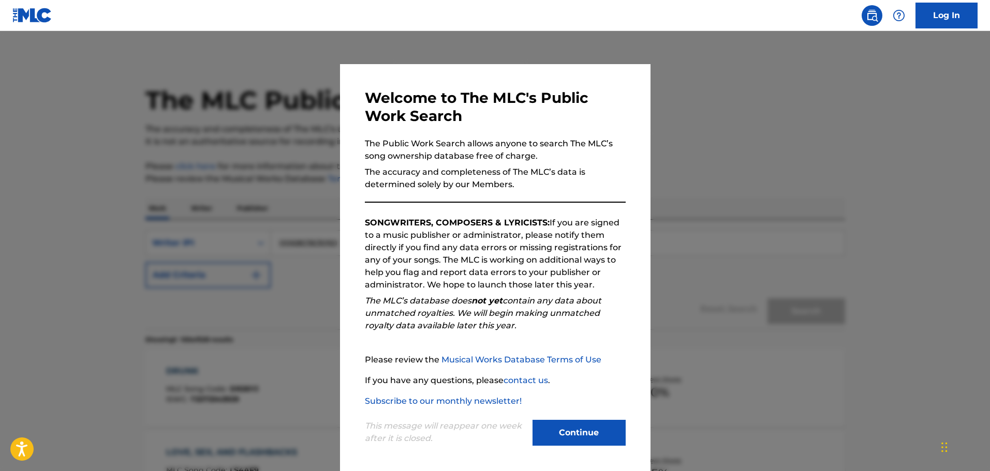
scroll to position [1402, 0]
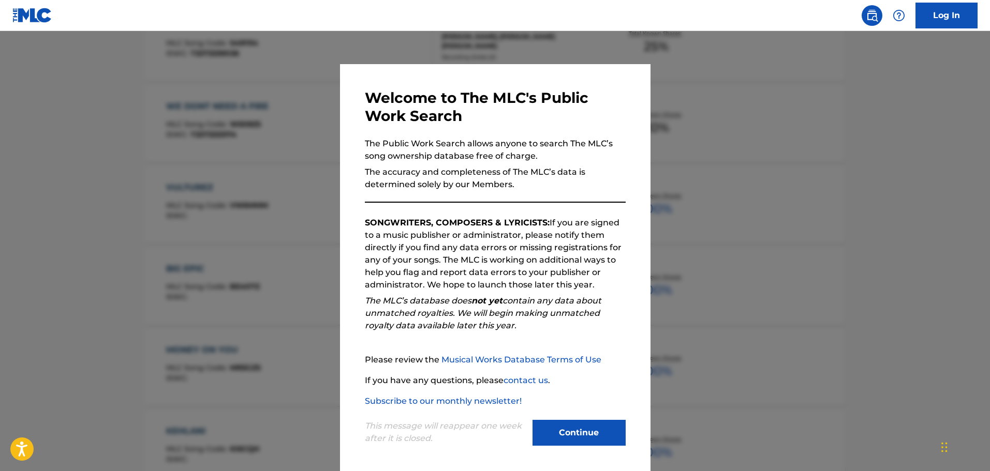
click at [588, 435] on button "Continue" at bounding box center [578, 433] width 93 height 26
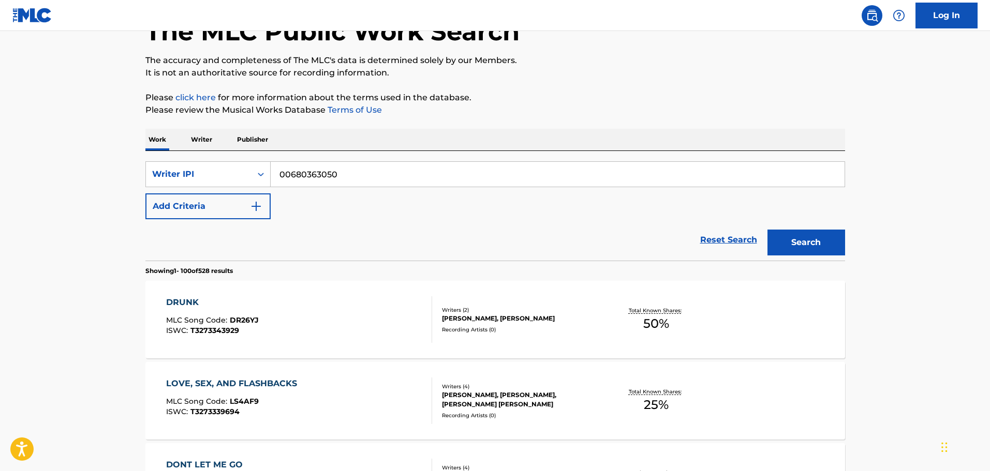
scroll to position [0, 0]
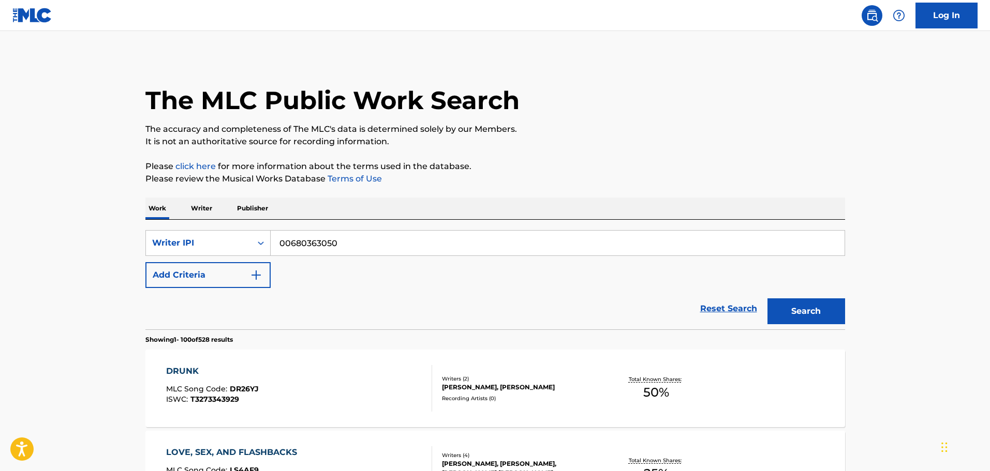
drag, startPoint x: 355, startPoint y: 246, endPoint x: 246, endPoint y: 228, distance: 110.7
click at [246, 228] on div "SearchWithCriteria49758c55-78a6-4a66-b89d-7619c3240353 Writer IPI 00680363050 A…" at bounding box center [495, 275] width 700 height 110
paste input "894041424"
type input "00894041424"
click at [767, 299] on button "Search" at bounding box center [806, 312] width 78 height 26
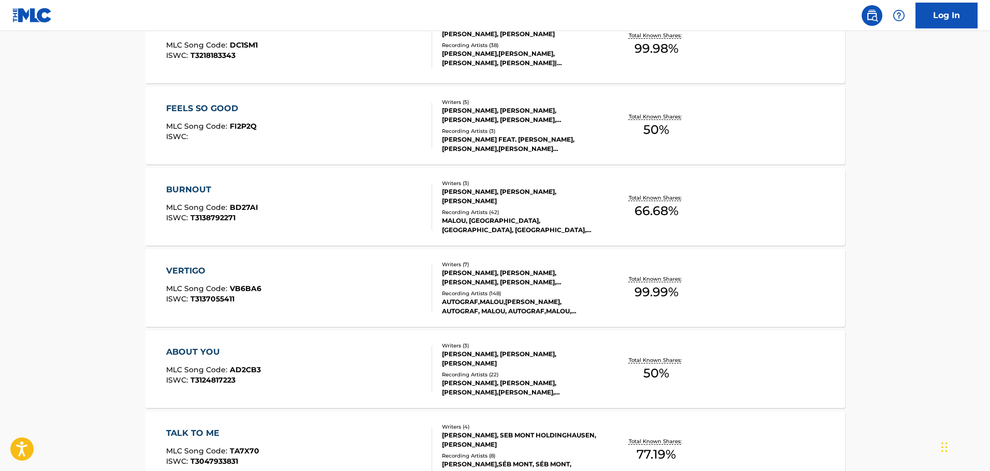
scroll to position [4501, 0]
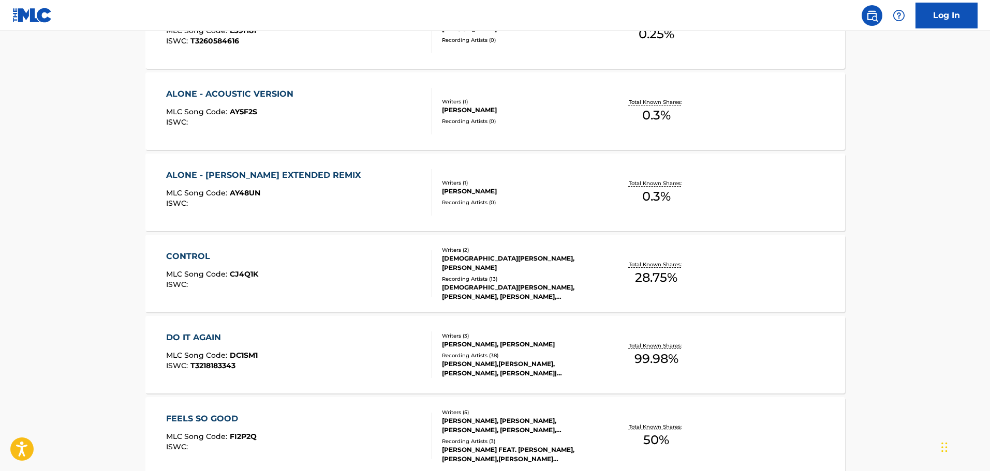
click at [661, 190] on span "0.3 %" at bounding box center [656, 196] width 28 height 19
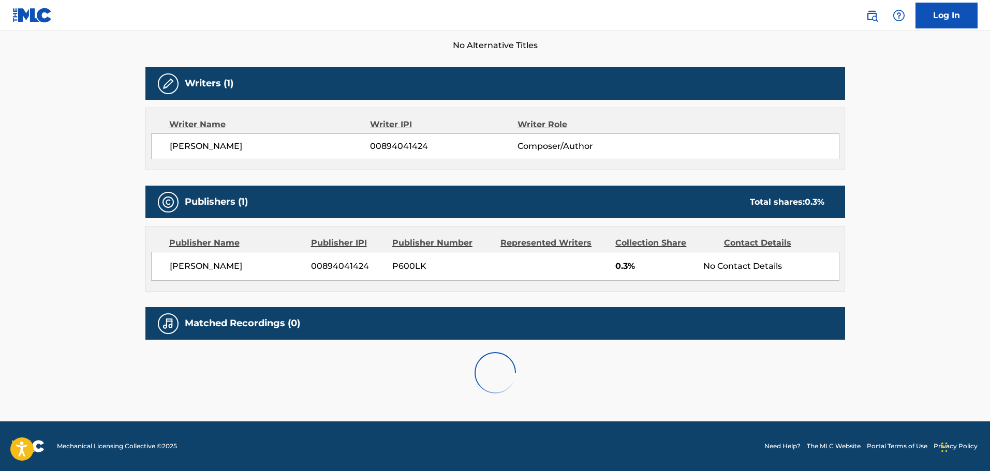
scroll to position [287, 0]
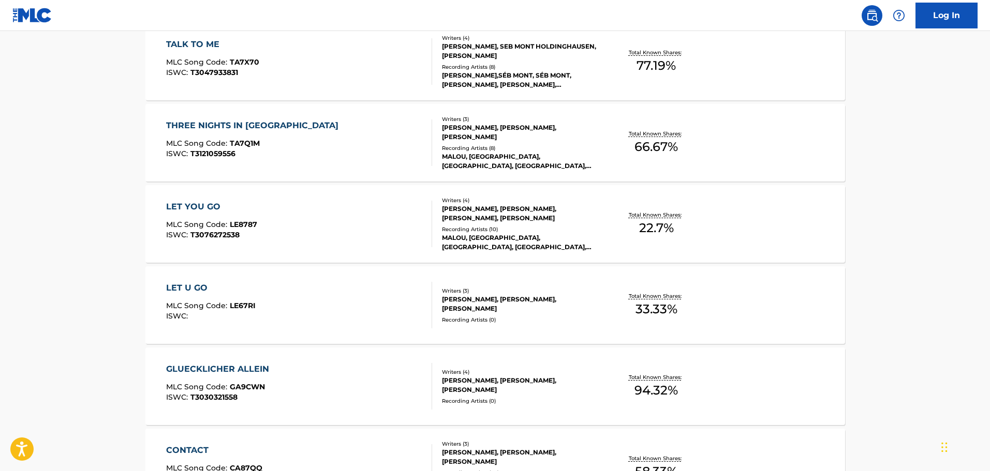
scroll to position [5666, 0]
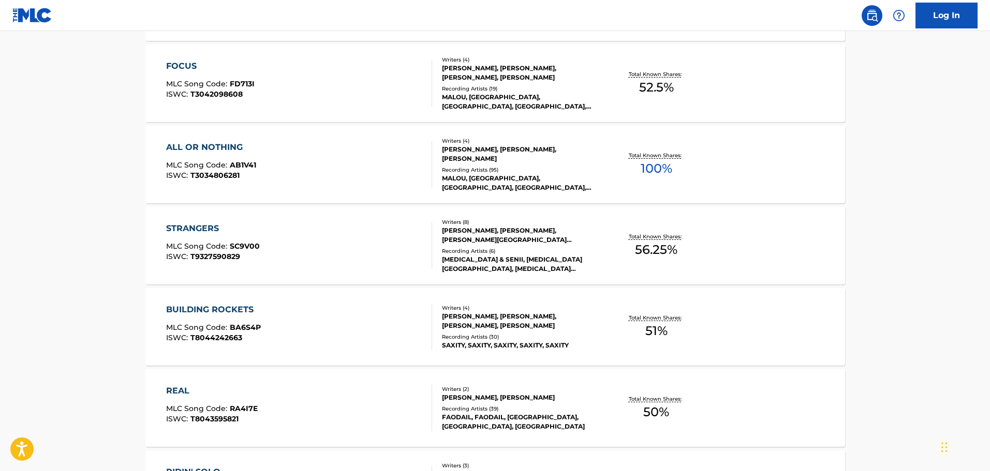
click at [474, 145] on div "Writers ( 4 )" at bounding box center [520, 141] width 156 height 8
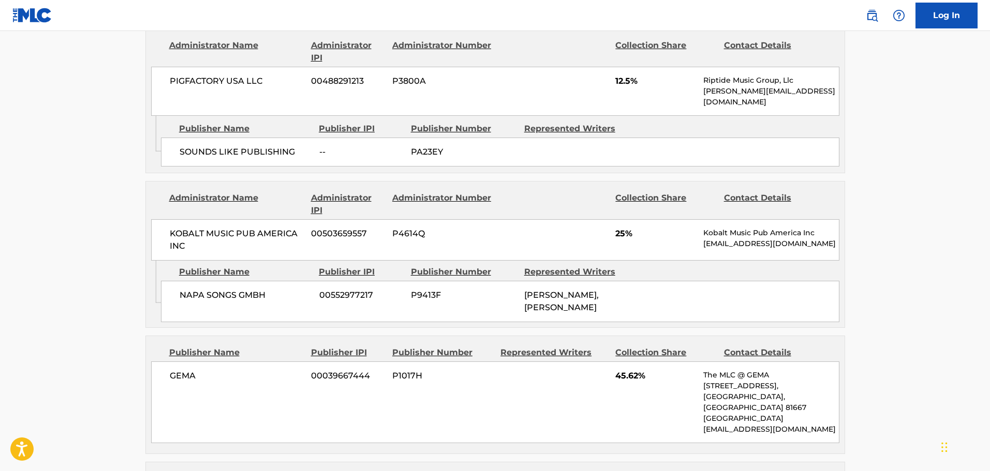
scroll to position [757, 0]
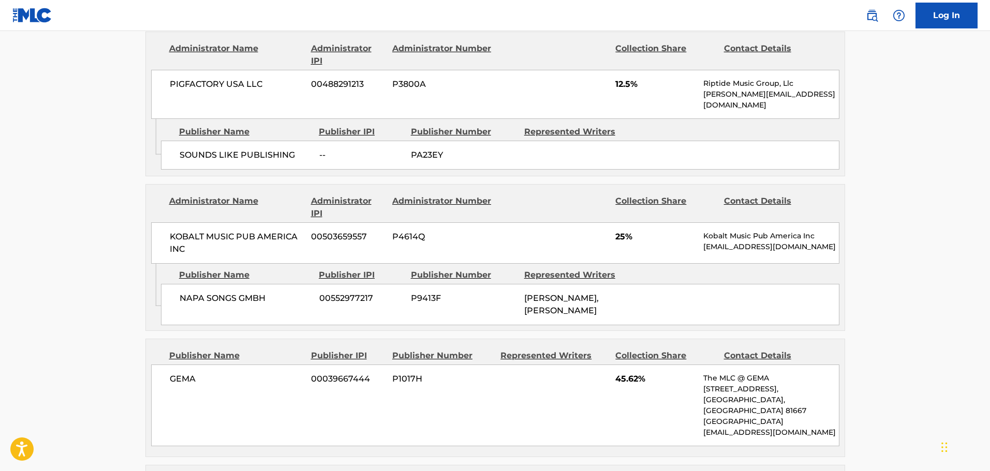
click at [101, 293] on main "< Back to public search results Copy work link ALL OR NOTHING Work Detail Membe…" at bounding box center [495, 158] width 990 height 1769
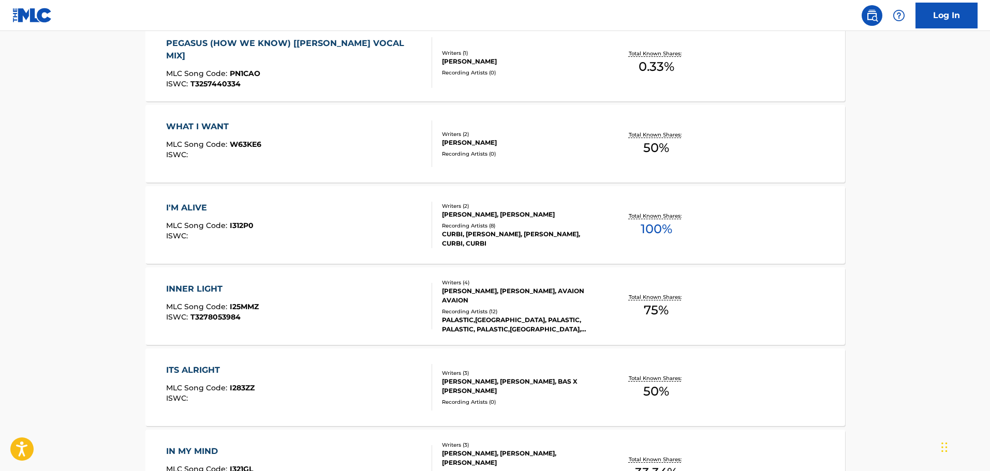
scroll to position [2130, 0]
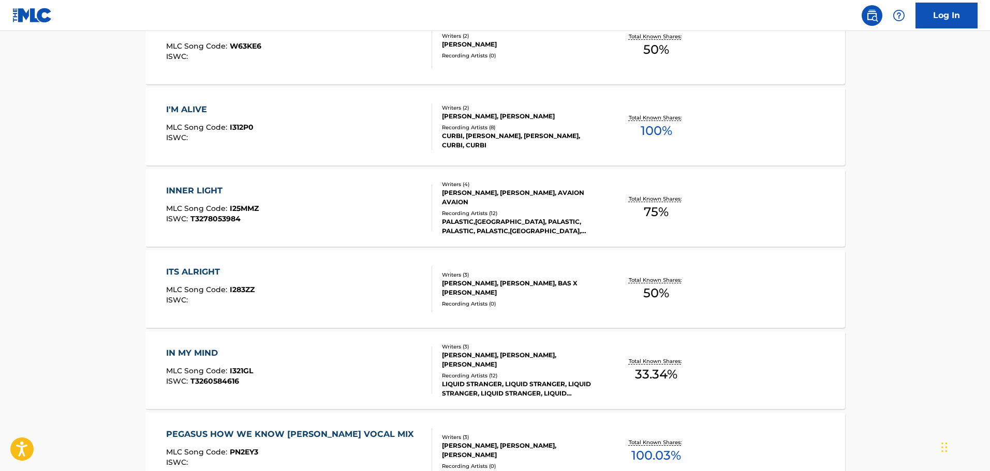
click at [613, 137] on div "Total Known Shares: 100 %" at bounding box center [656, 127] width 116 height 32
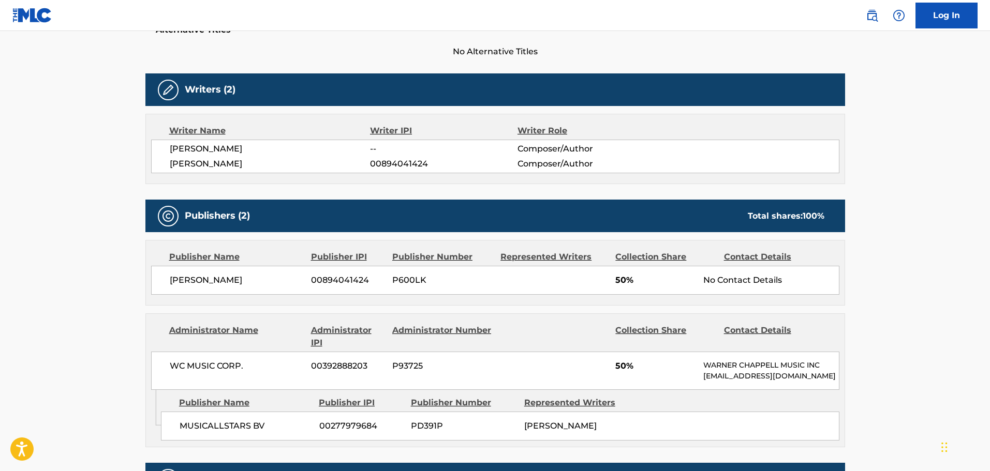
scroll to position [287, 0]
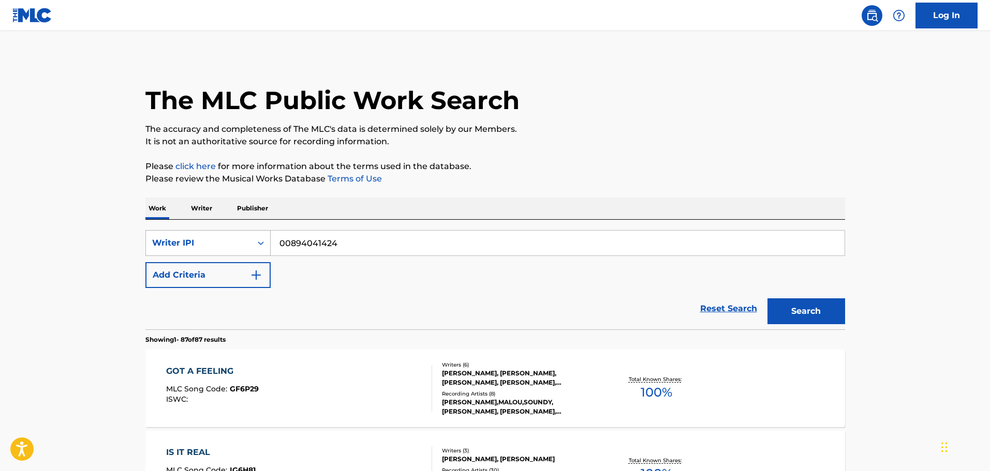
click at [219, 255] on div "Writer IPI" at bounding box center [207, 243] width 125 height 26
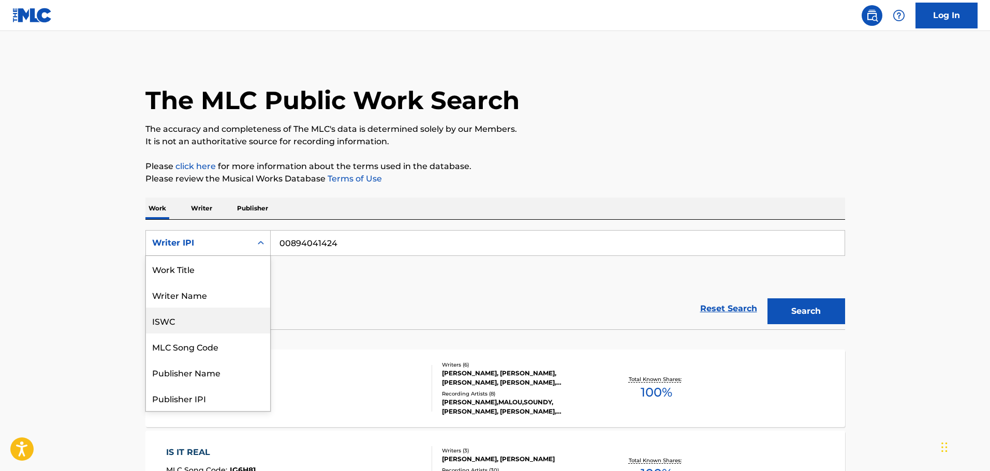
click at [192, 317] on div "ISWC" at bounding box center [208, 321] width 124 height 26
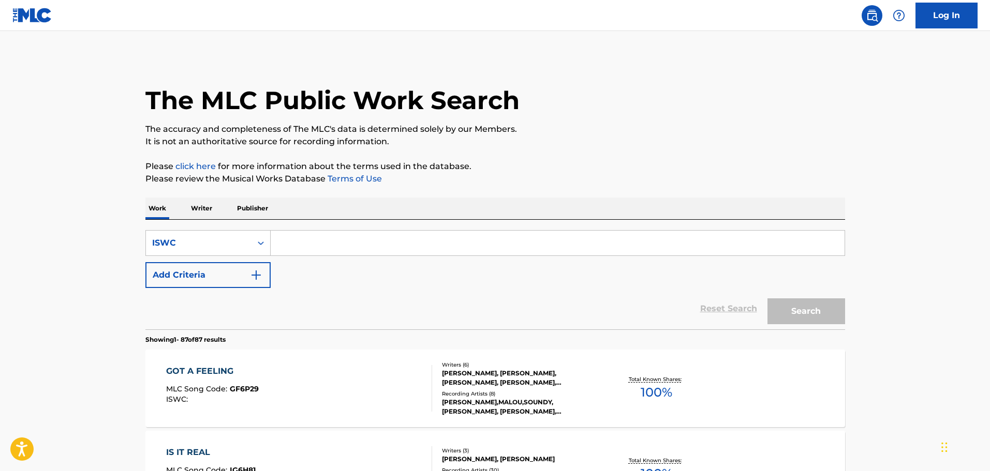
click at [302, 239] on input "Search Form" at bounding box center [558, 243] width 574 height 25
paste input "T3317050996"
type input "T3317050996"
click at [806, 314] on button "Search" at bounding box center [806, 312] width 78 height 26
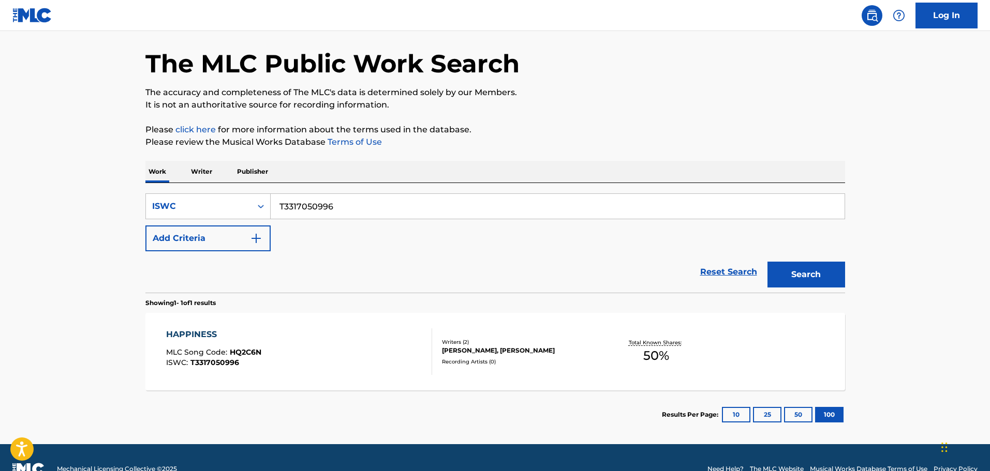
scroll to position [52, 0]
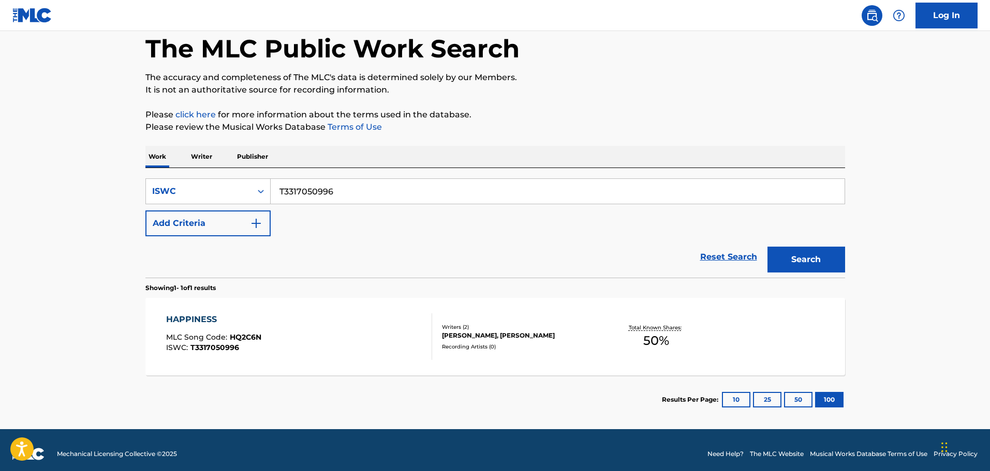
click at [352, 358] on div "HAPPINESS MLC Song Code : HQ2C6N ISWC : T3317050996" at bounding box center [299, 337] width 266 height 47
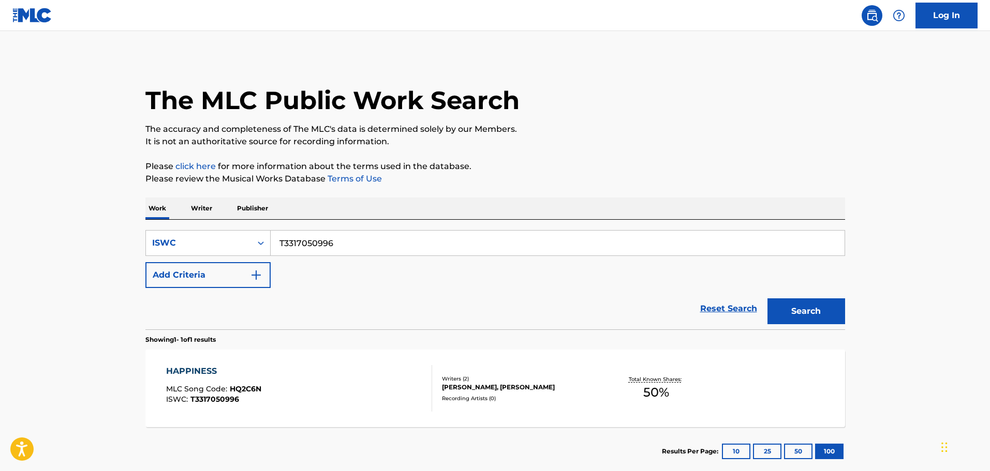
scroll to position [33, 0]
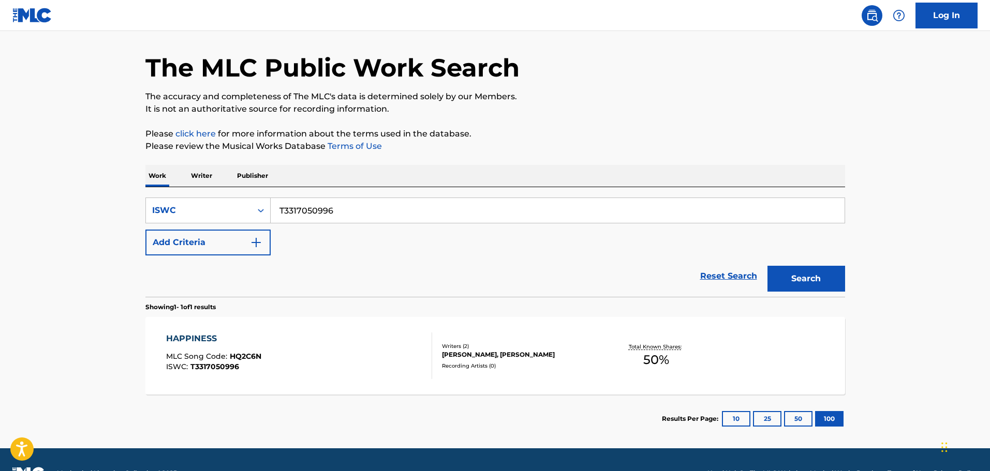
click at [205, 192] on div "SearchWithCriteria36925968-d5de-4549-90d2-5e82549e1963 ISWC T3317050996 Add Cri…" at bounding box center [495, 242] width 700 height 110
paste input "291958431"
type input "T3291958431"
click at [767, 266] on button "Search" at bounding box center [806, 279] width 78 height 26
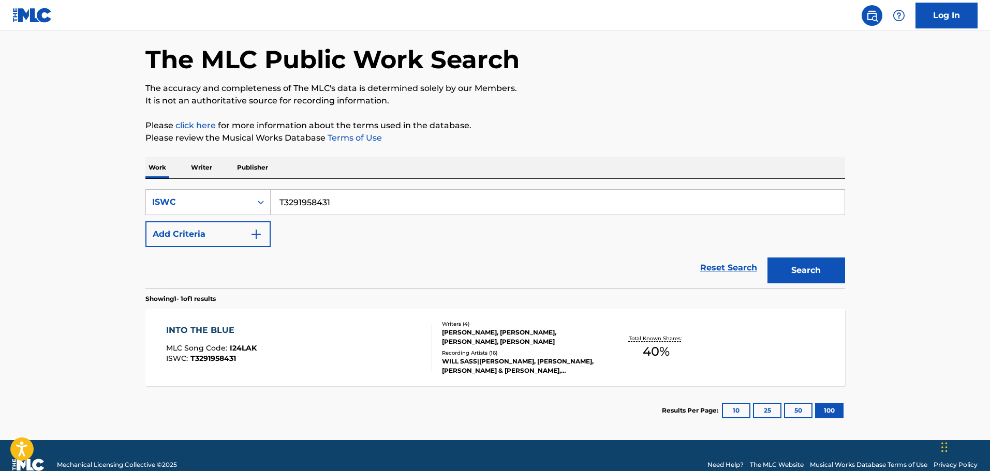
scroll to position [59, 0]
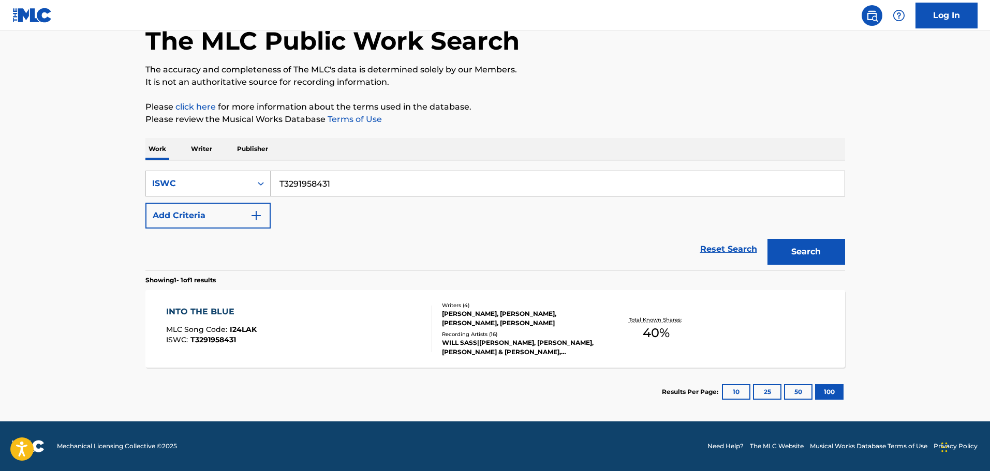
click at [430, 311] on div at bounding box center [427, 329] width 8 height 47
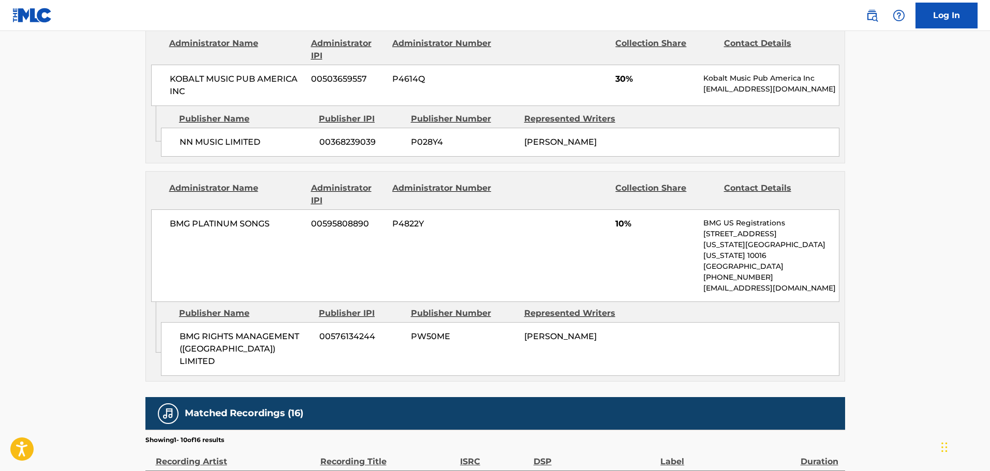
scroll to position [459, 0]
